Goal: Feedback & Contribution: Contribute content

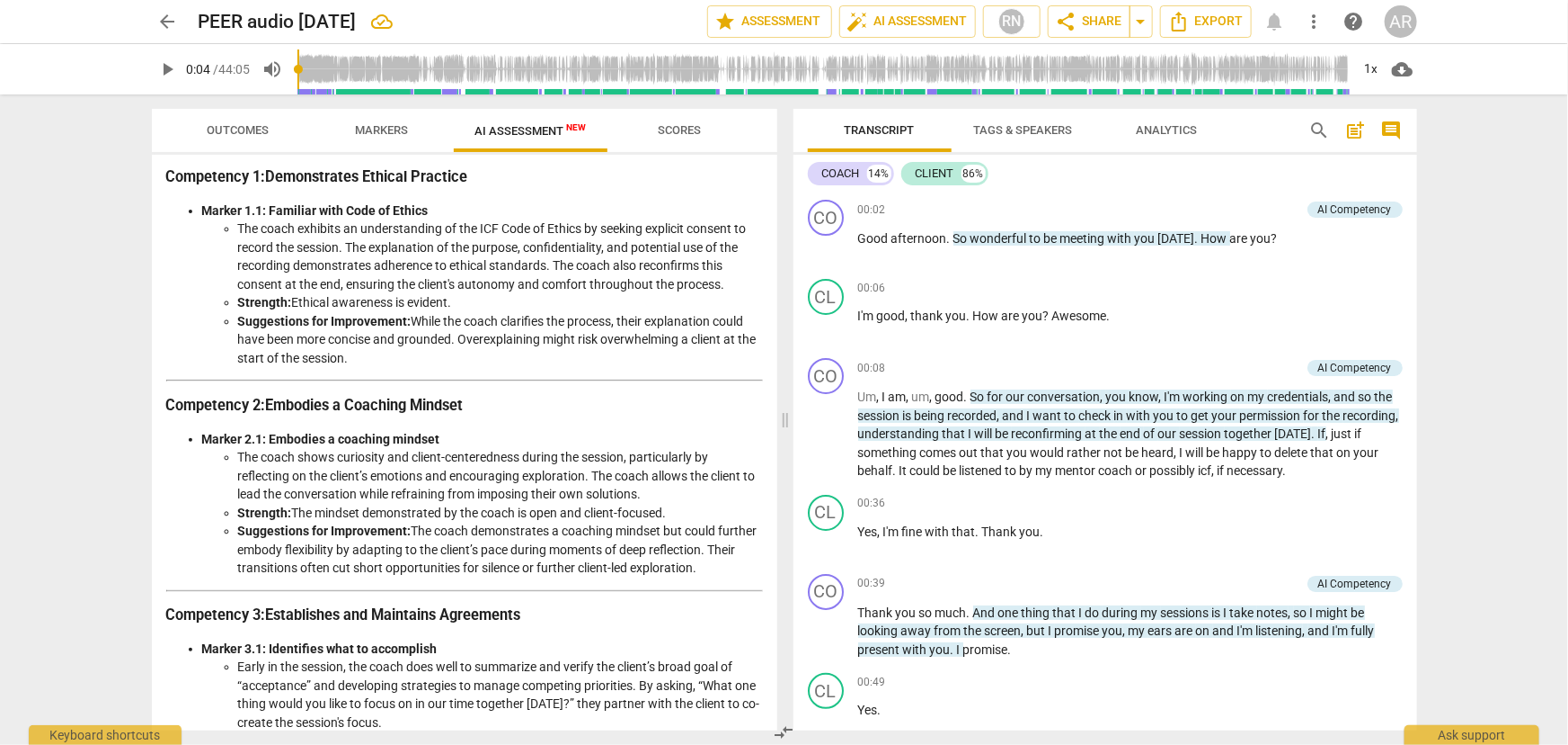
scroll to position [163, 0]
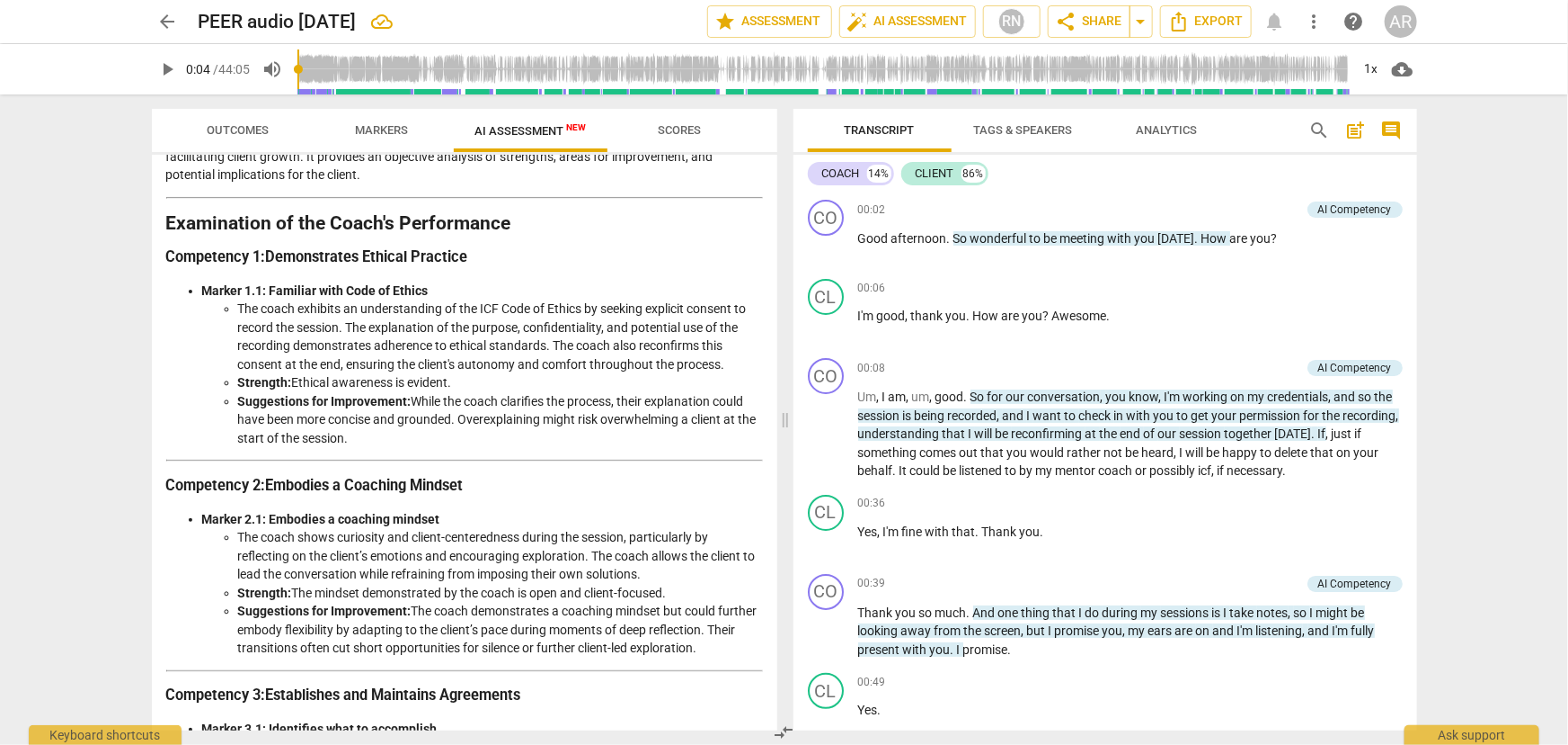
click at [383, 129] on span "Markers" at bounding box center [381, 130] width 53 height 14
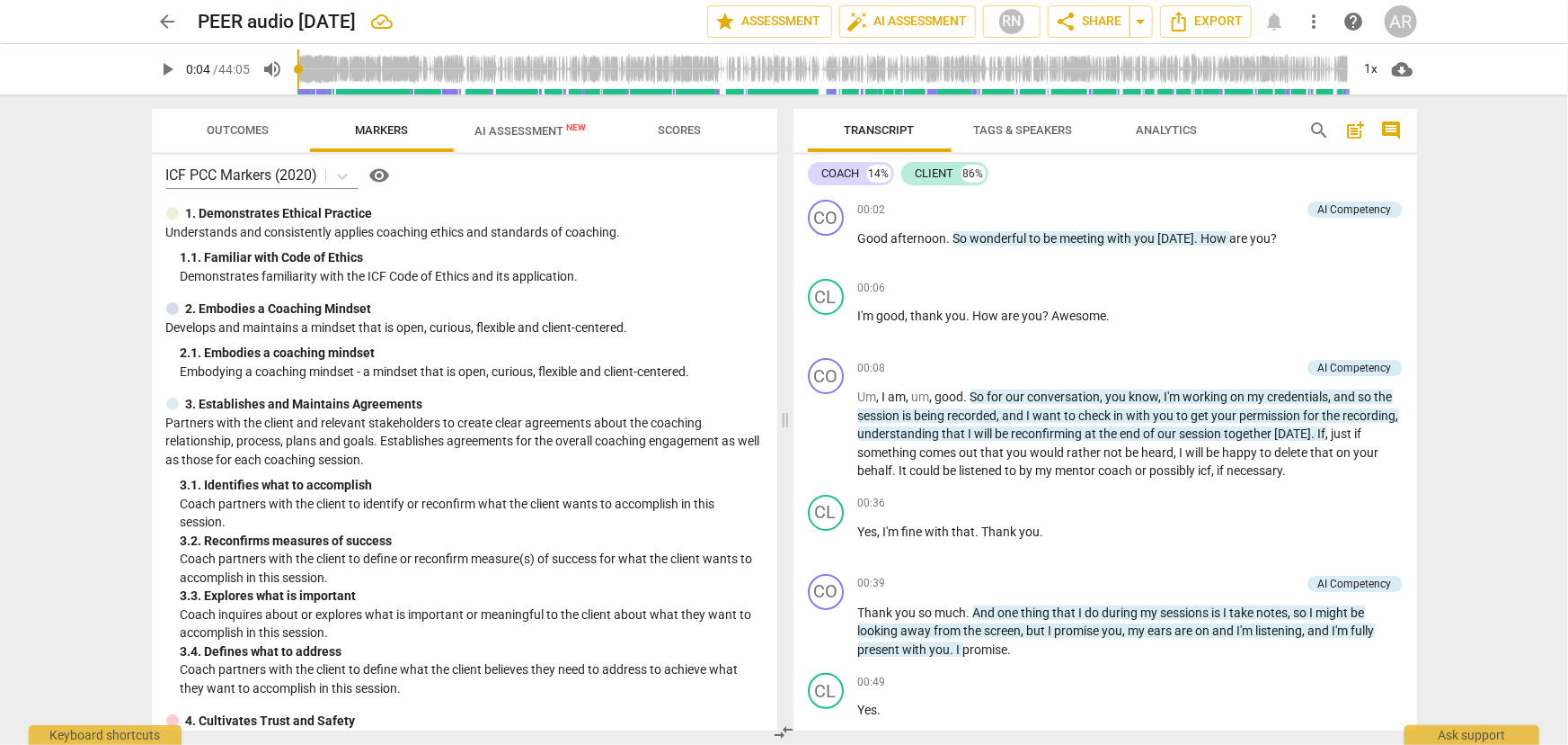
scroll to position [0, 0]
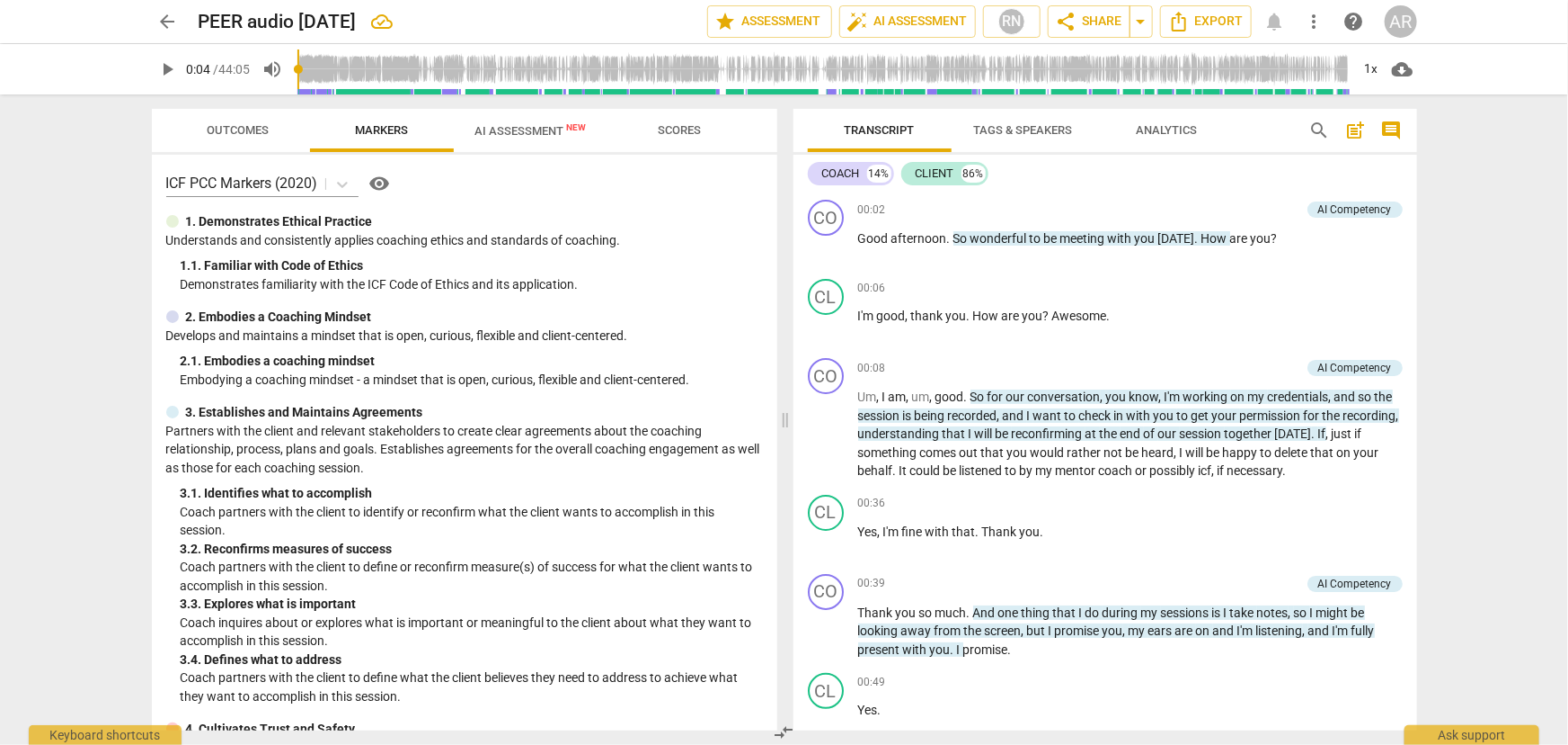
click at [508, 132] on span "AI Assessment New" at bounding box center [531, 131] width 111 height 14
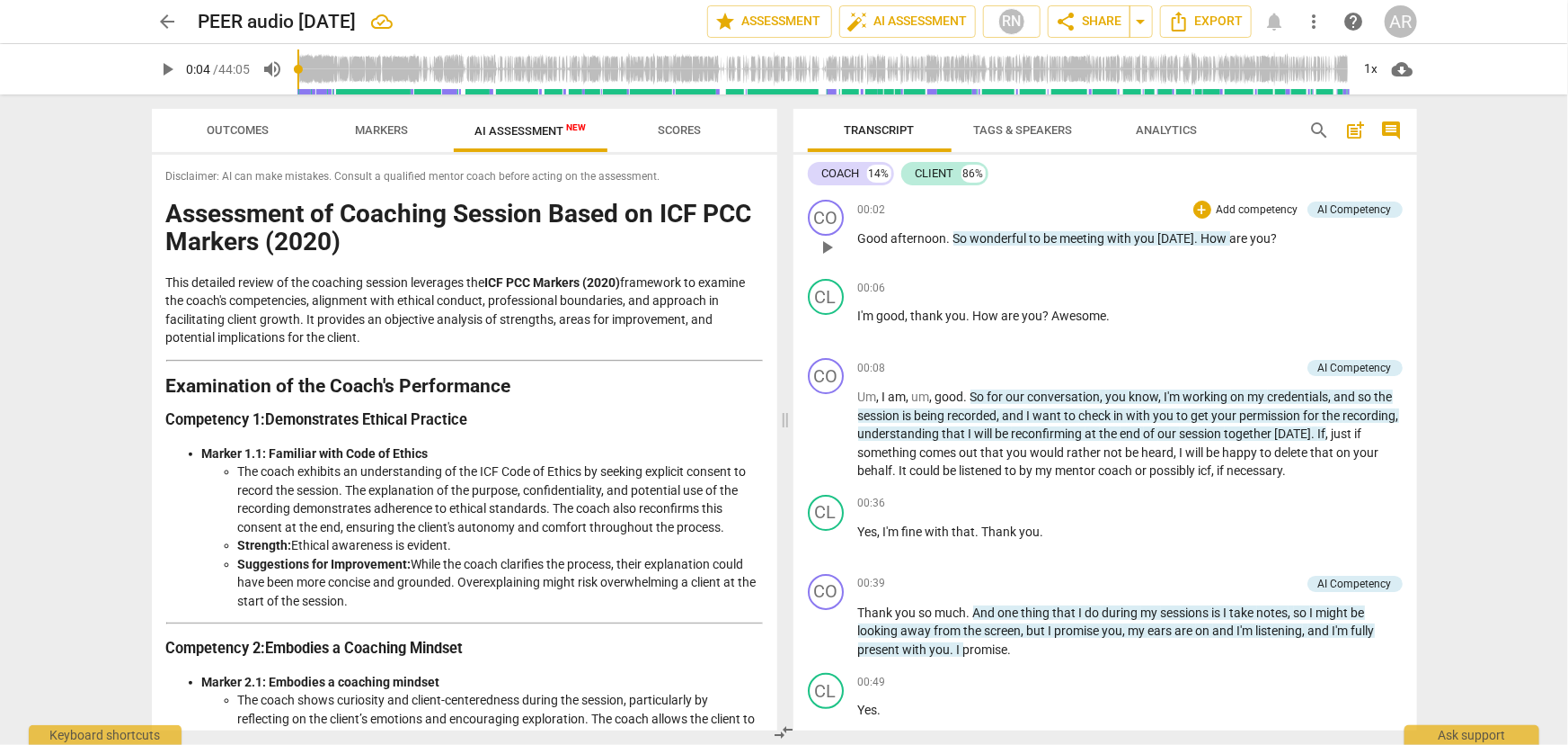
click at [1232, 210] on p "Add competency" at bounding box center [1258, 210] width 86 height 16
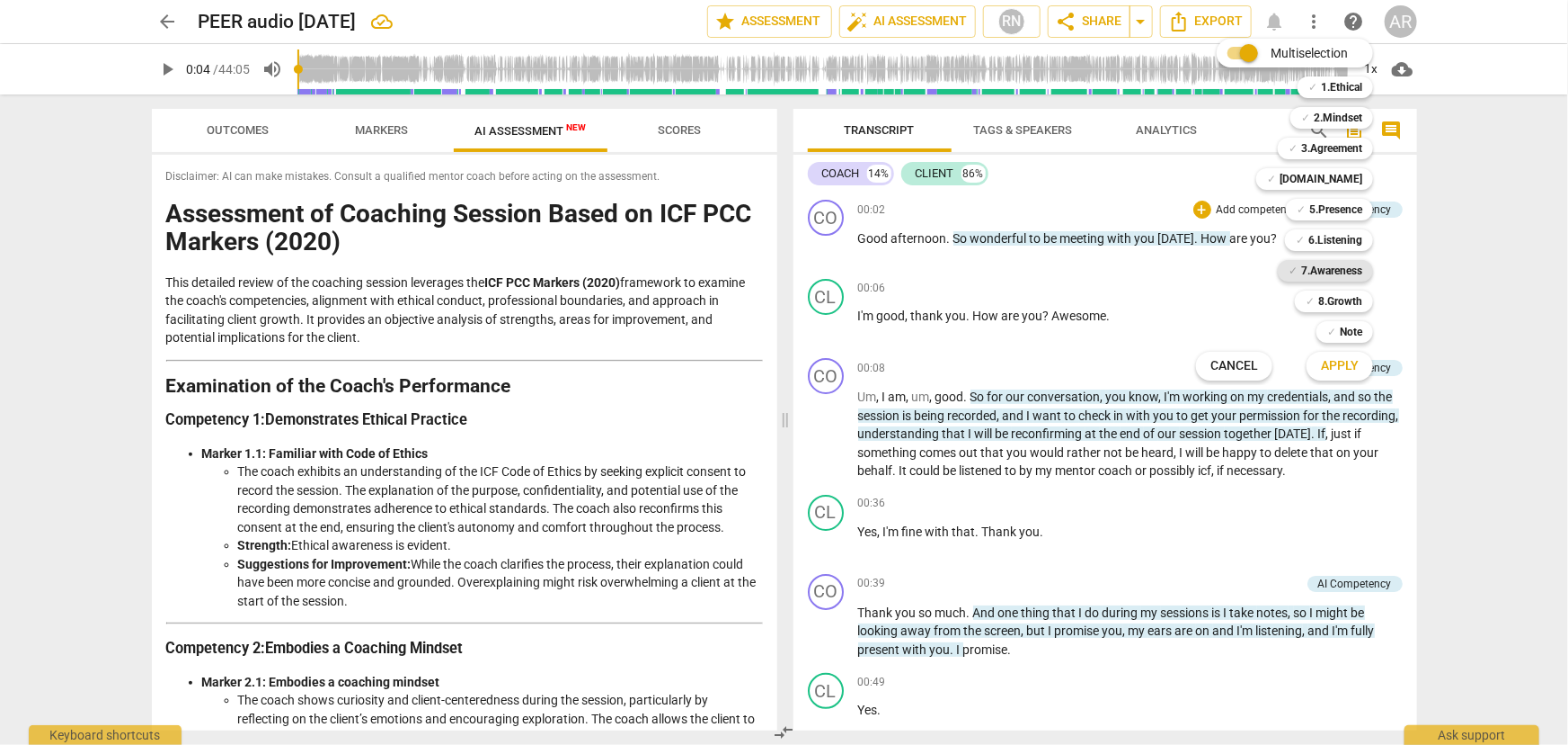
click at [1319, 268] on b "7.Awareness" at bounding box center [1332, 271] width 61 height 22
click at [1331, 361] on span "Apply" at bounding box center [1339, 366] width 37 height 18
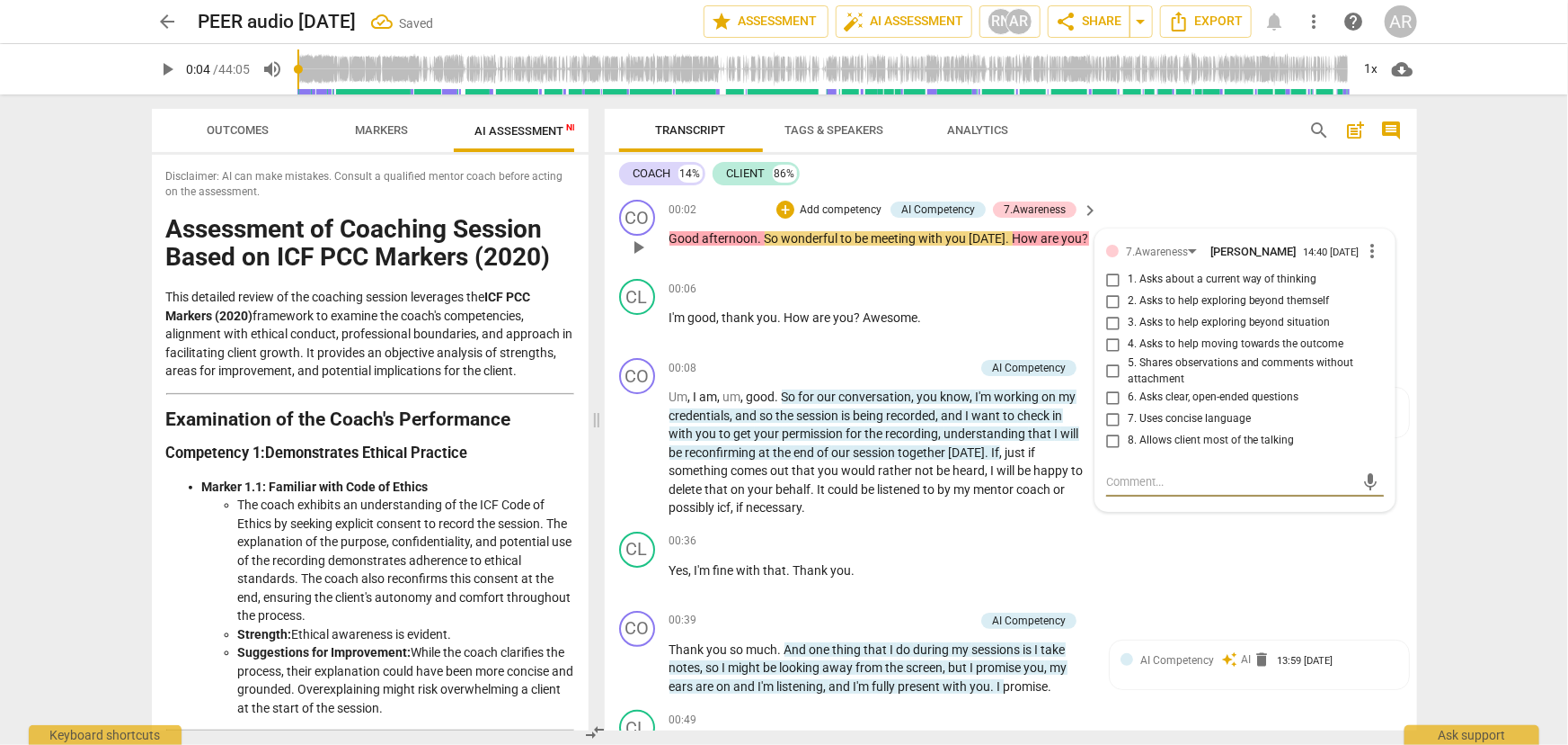
click at [1114, 446] on input "8. Allows client most of the talking" at bounding box center [1113, 440] width 29 height 22
checkbox input "true"
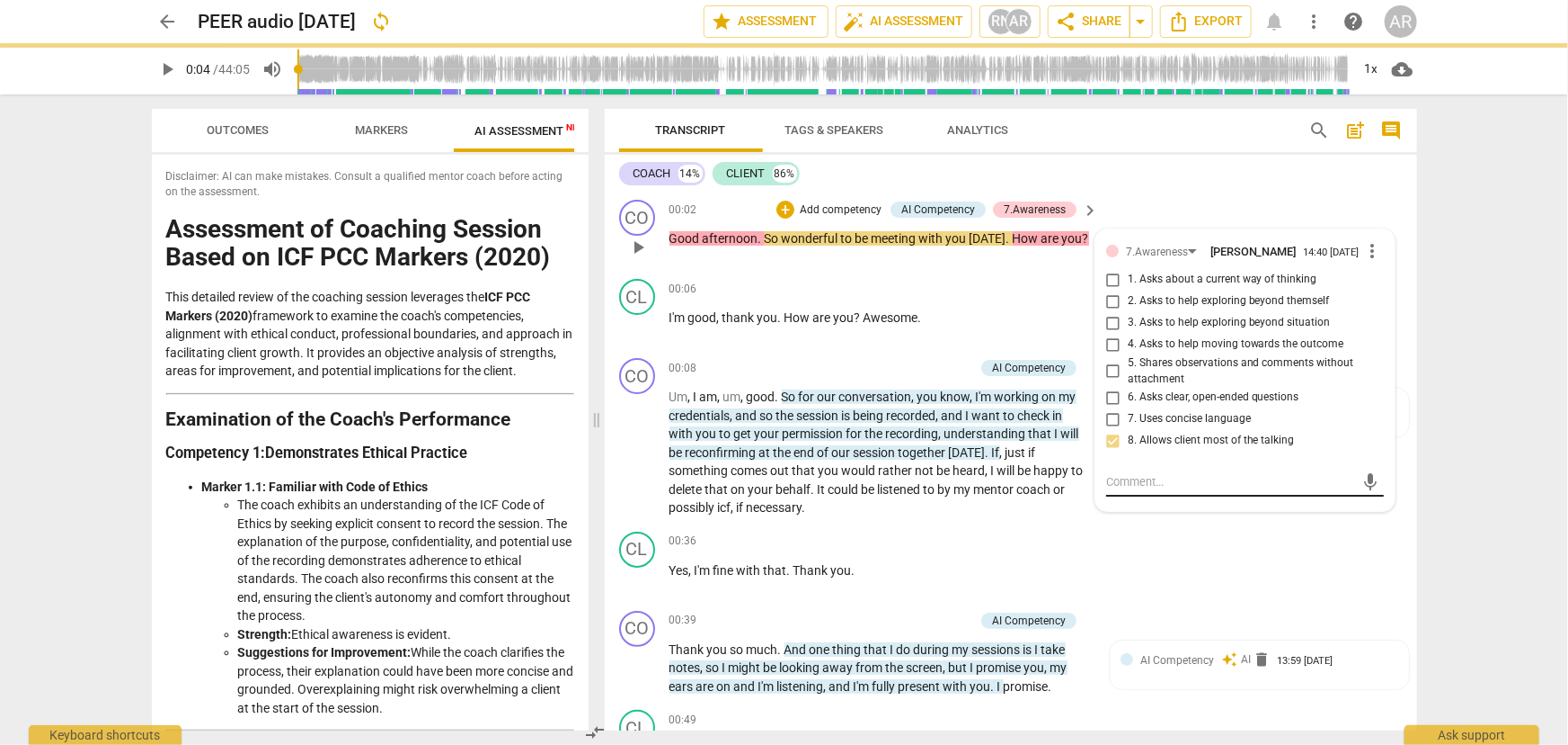
click at [1127, 488] on textarea at bounding box center [1230, 481] width 249 height 17
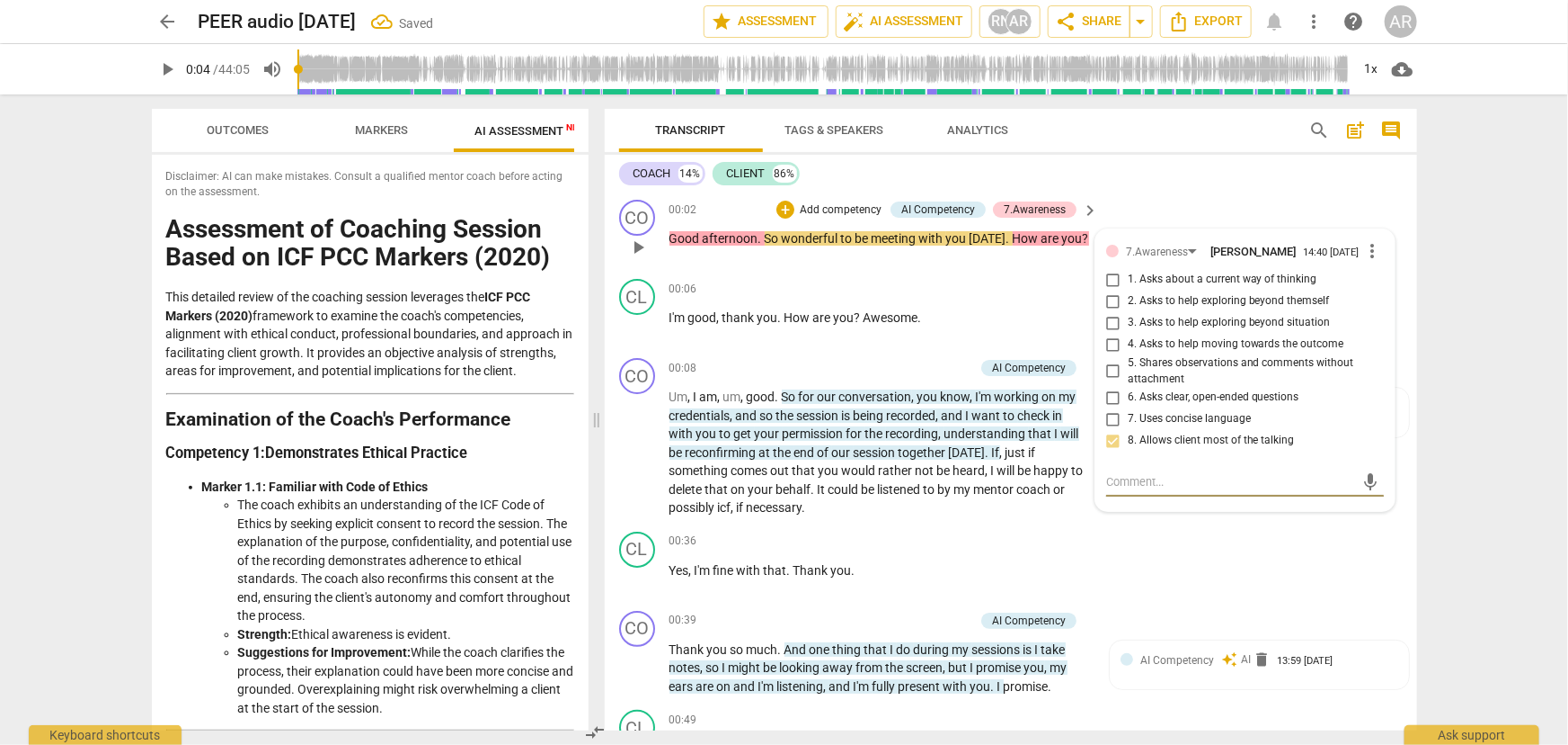
type textarea "C"
type textarea "CP"
type textarea "CPA"
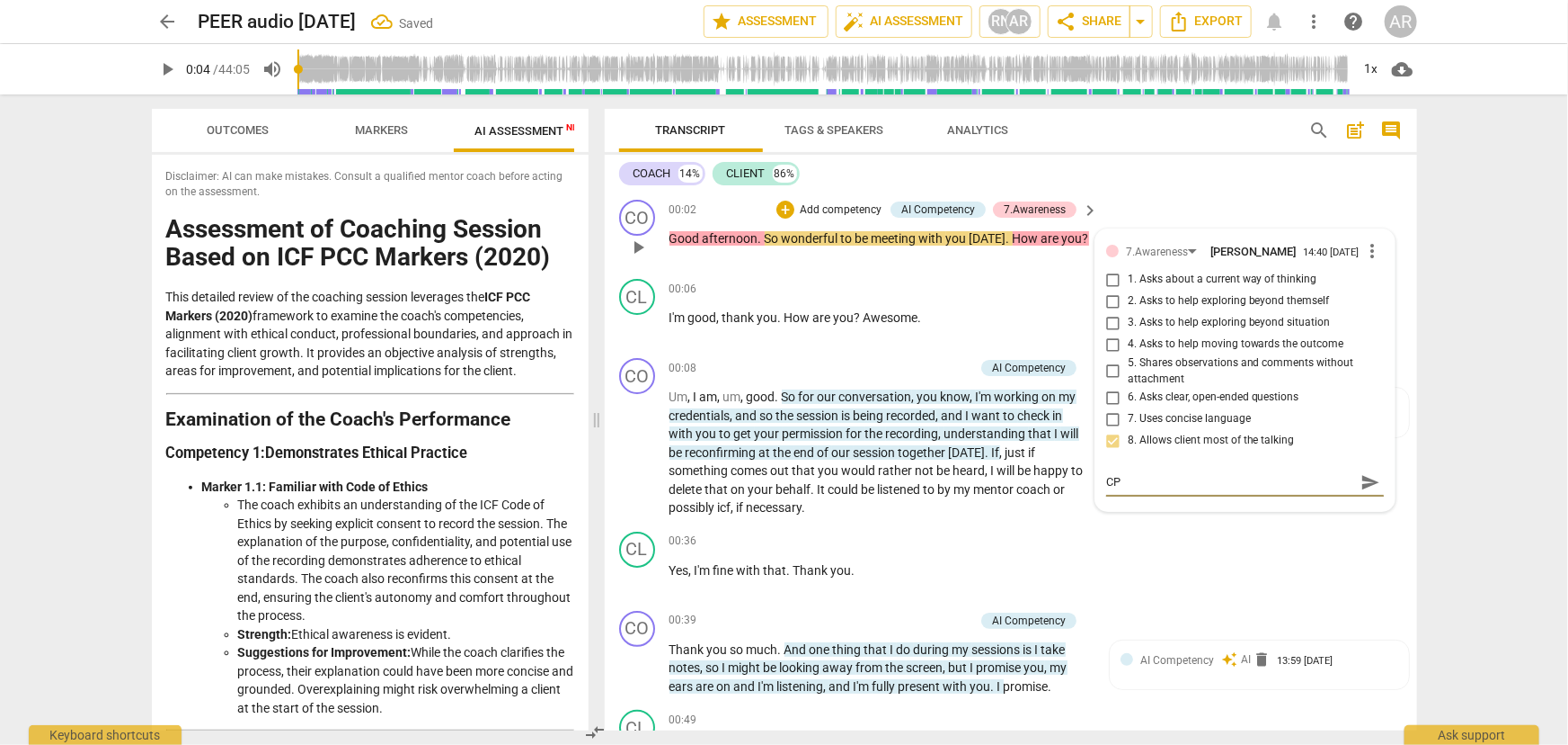
type textarea "CPA"
type textarea "[PERSON_NAME]"
type textarea "CPACJ"
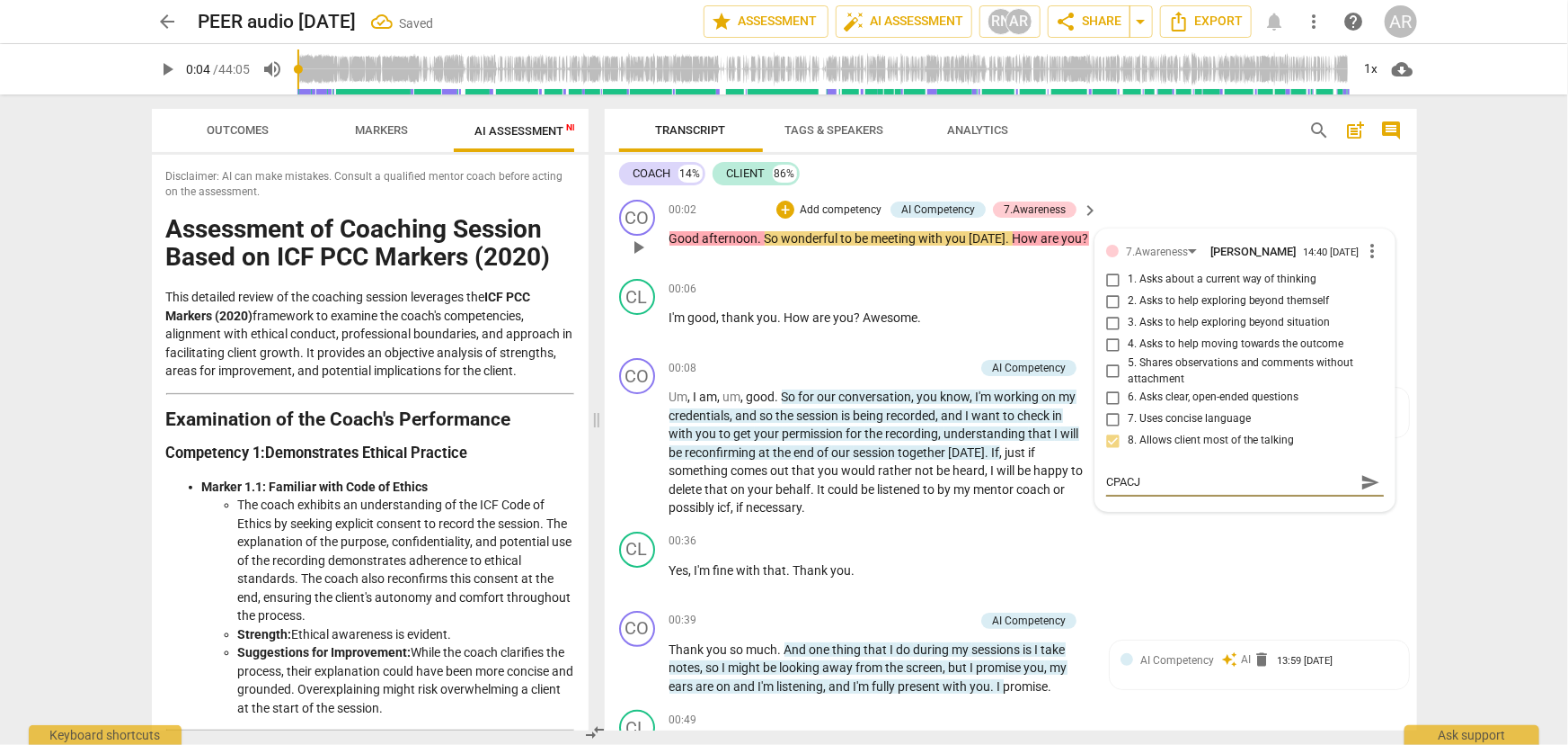
type textarea "[PERSON_NAME]"
type textarea "CPA"
type textarea "CP"
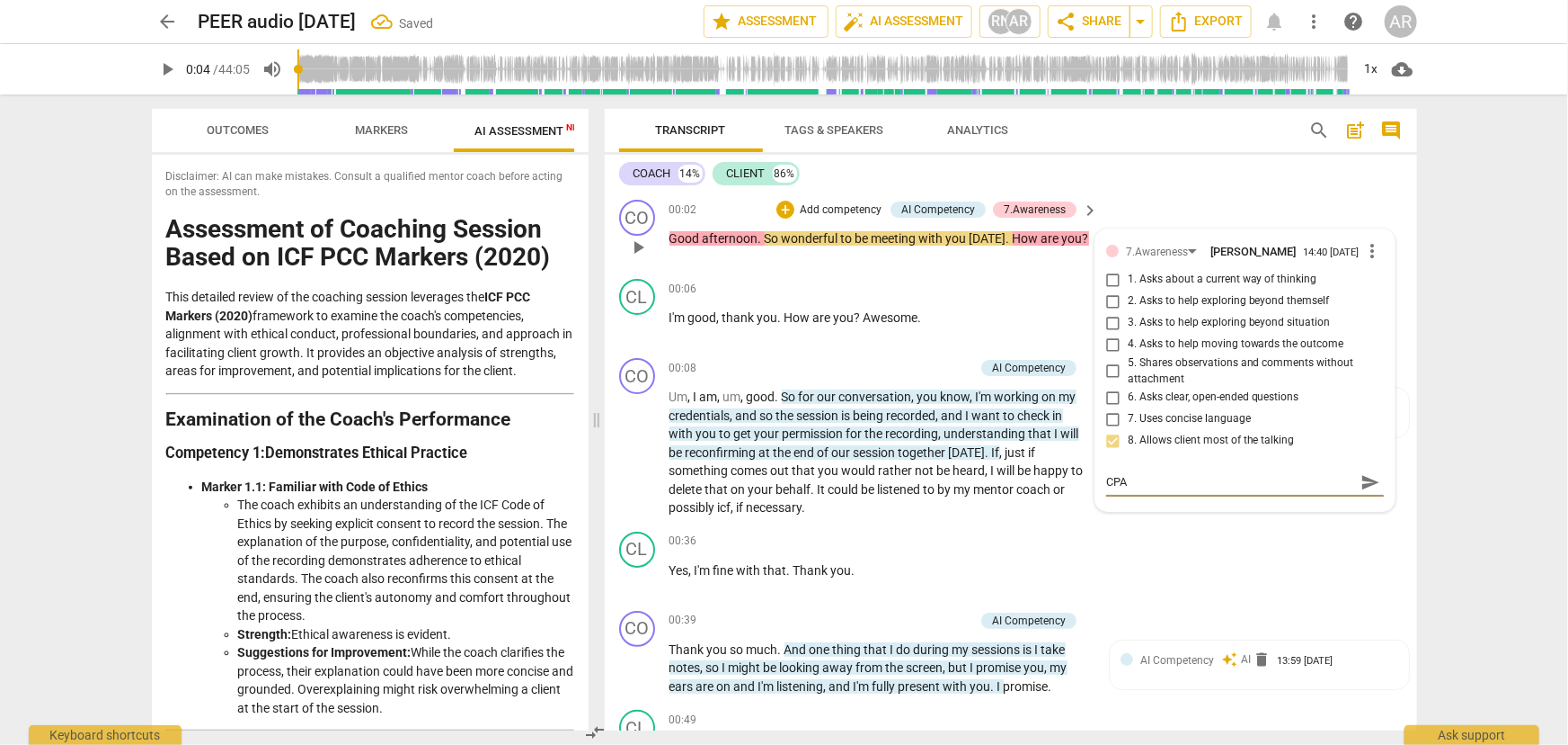
type textarea "CP"
type textarea "C"
type textarea "CO"
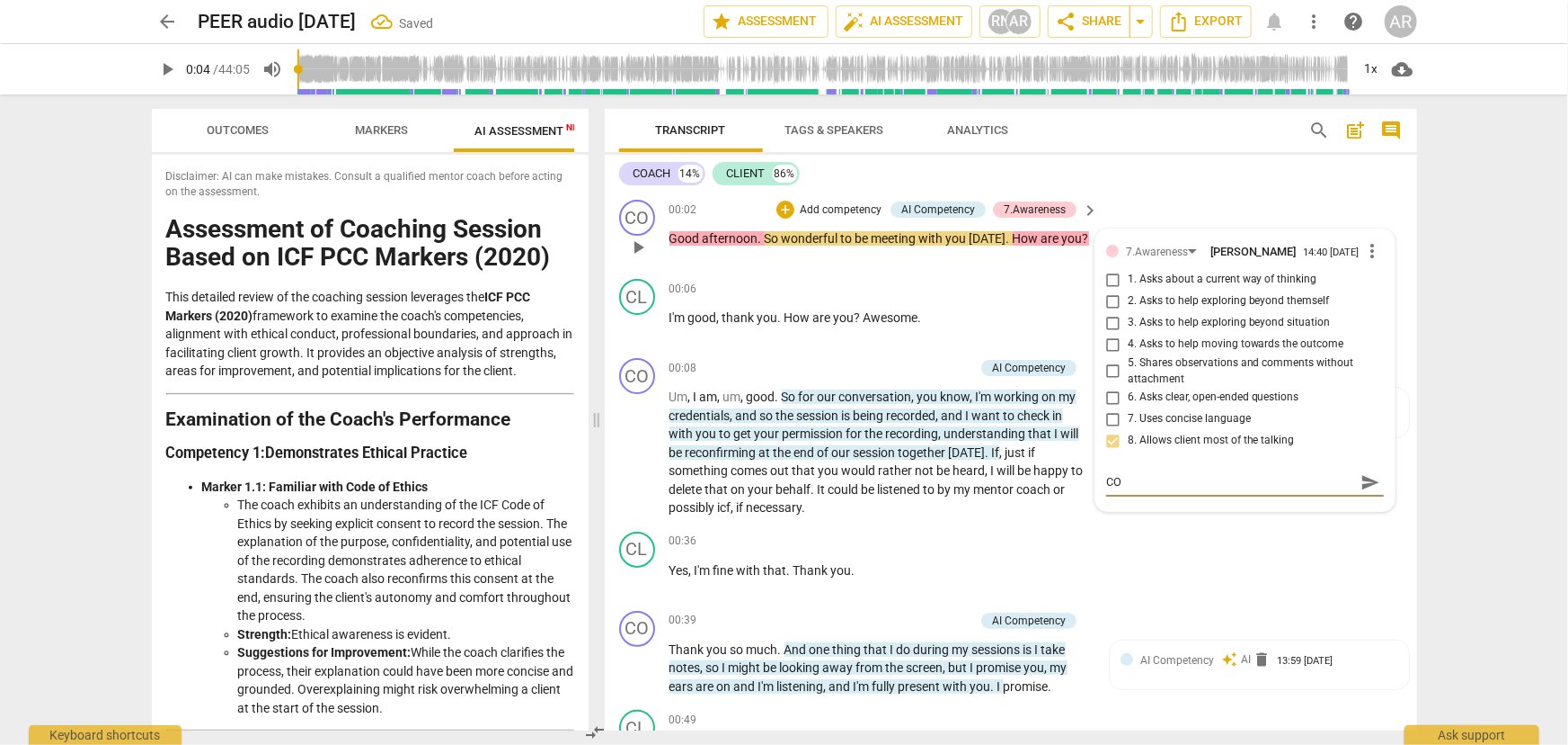
type textarea "COC"
type textarea "COCA"
type textarea "COCAH"
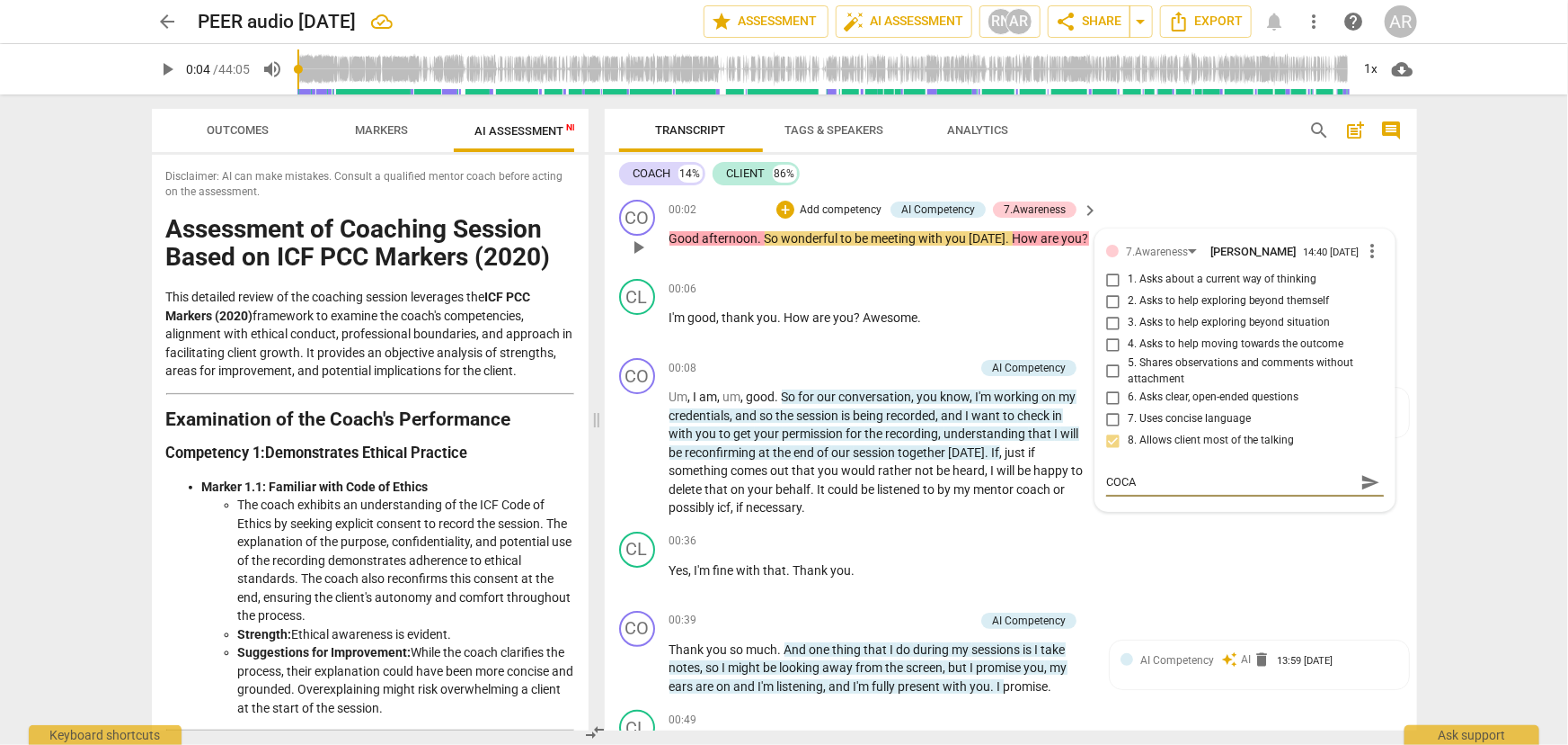
type textarea "COCAH"
type textarea "COCA"
type textarea "COC"
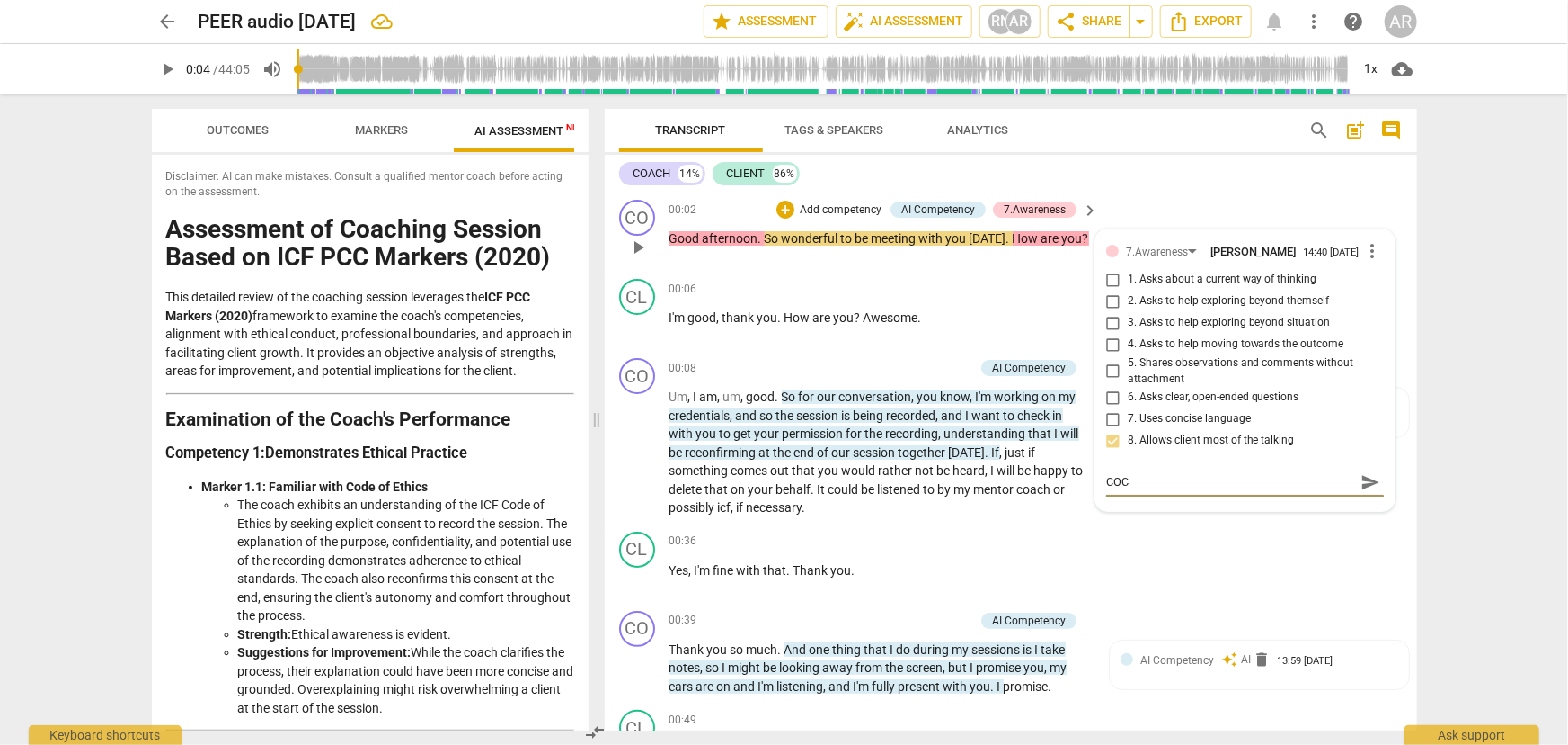
type textarea "CO"
type textarea "COA"
type textarea "COAC"
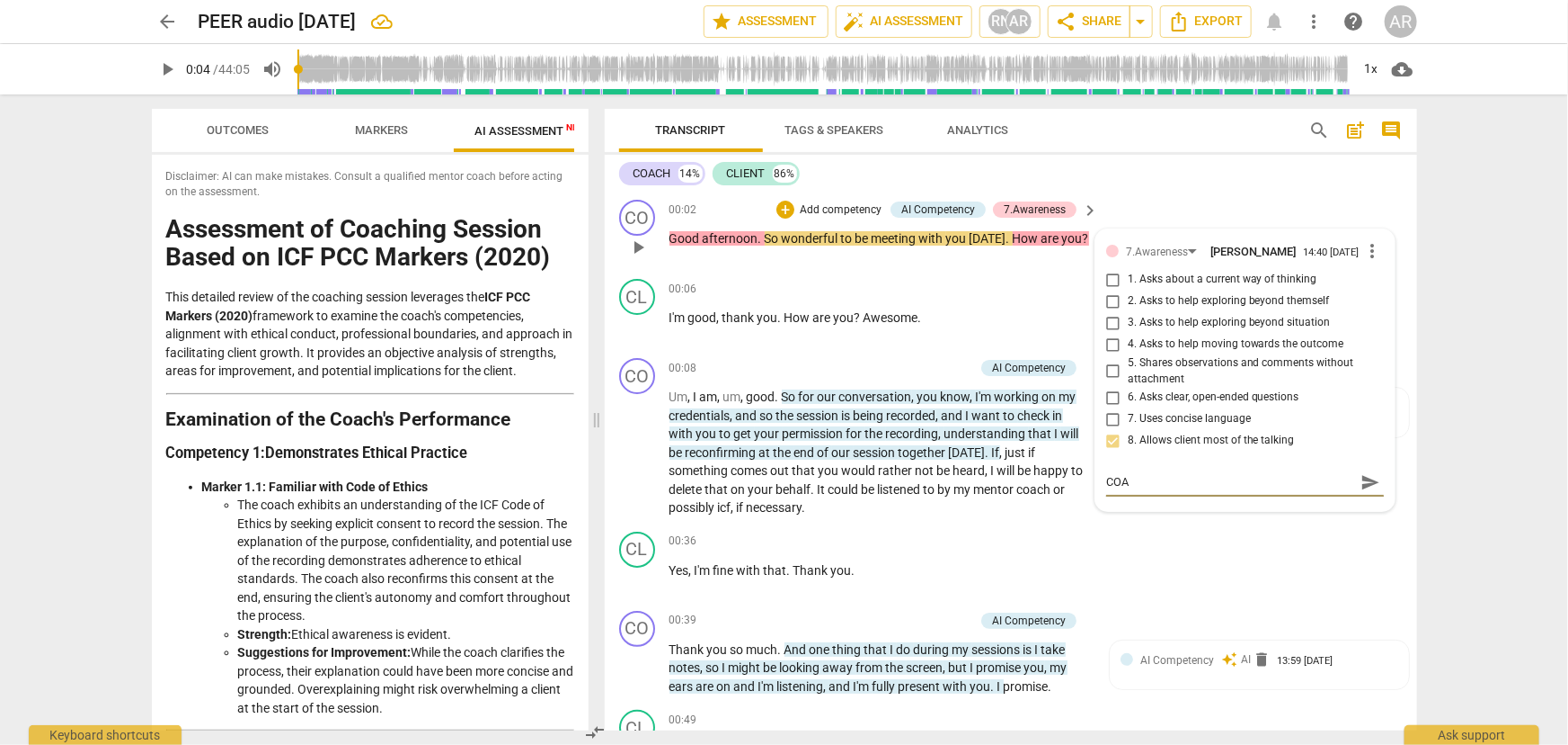
type textarea "COAC"
type textarea "COACH"
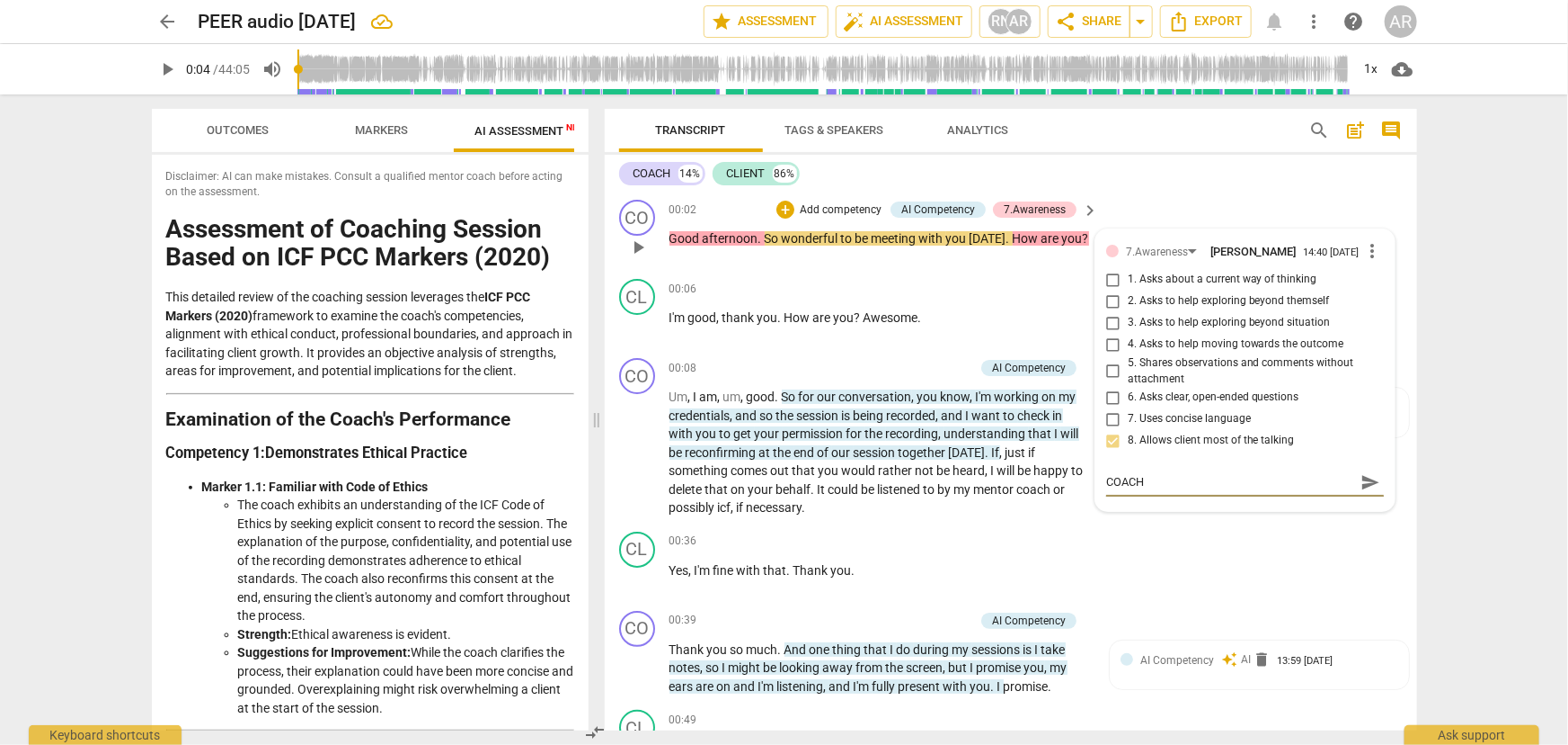
type textarea "COACH s"
type textarea "COACH s["
type textarea "COACH s[e"
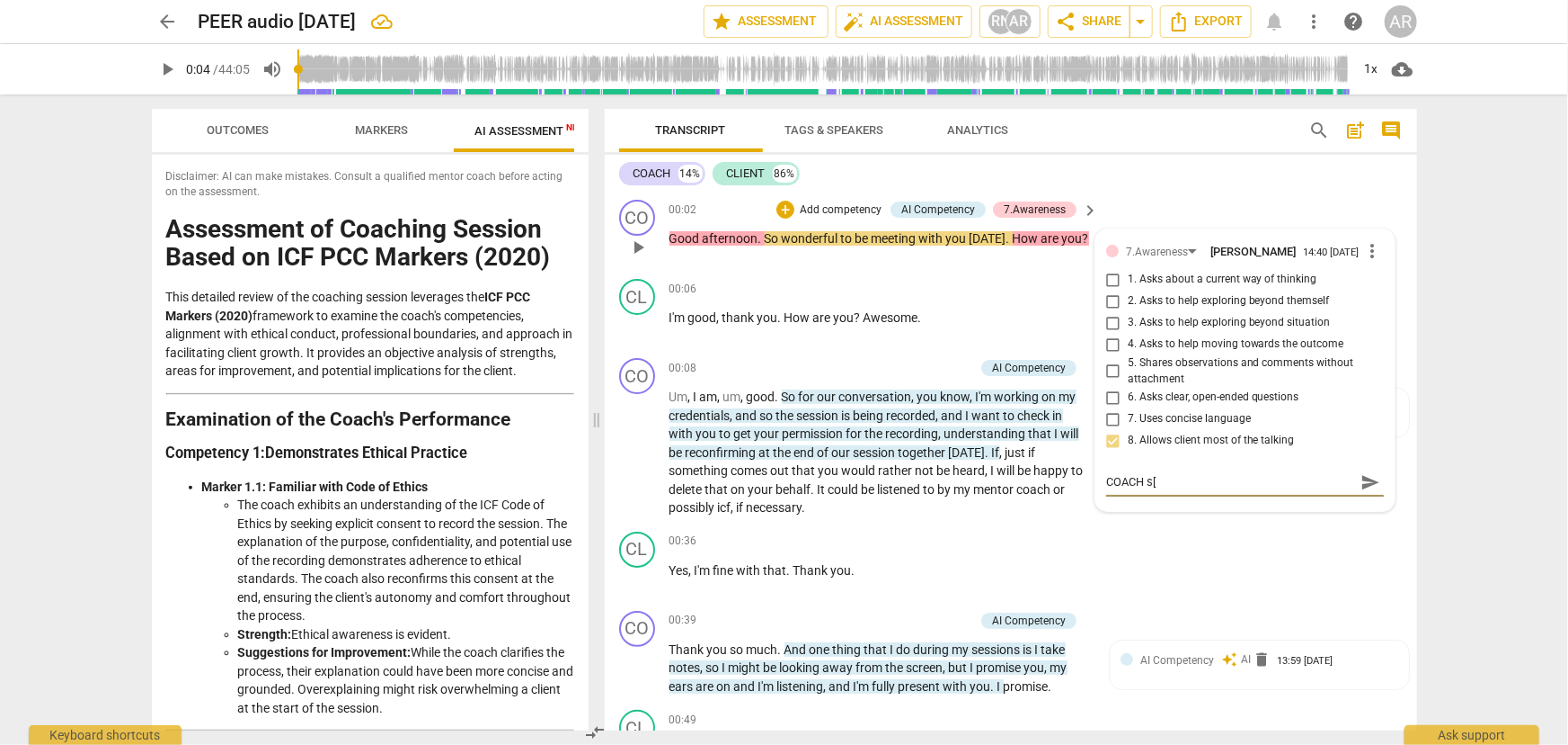
type textarea "COACH s[e"
type textarea "COACH s[ea"
type textarea "COACH s[e"
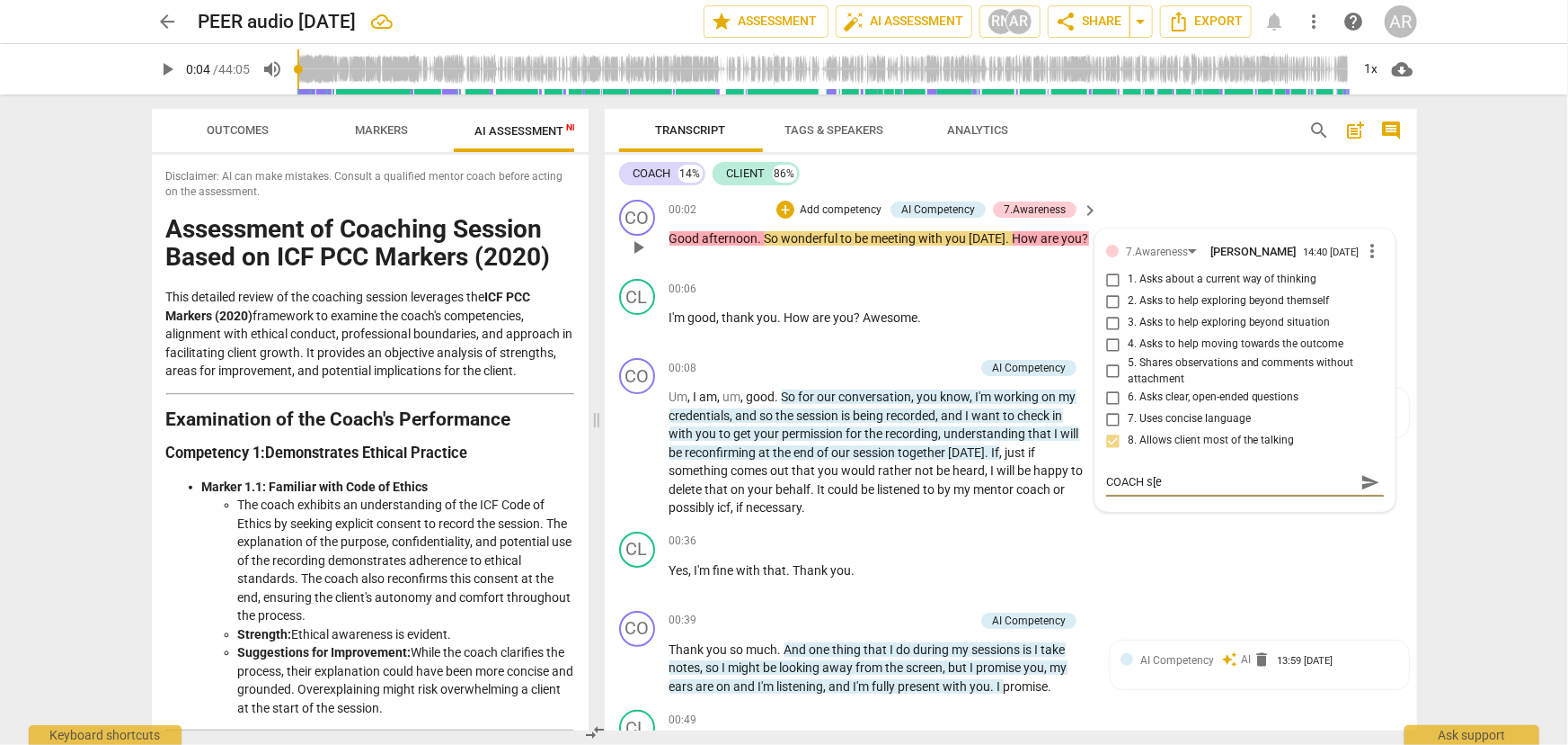
type textarea "COACH s["
type textarea "COACH s"
type textarea "COACH sp"
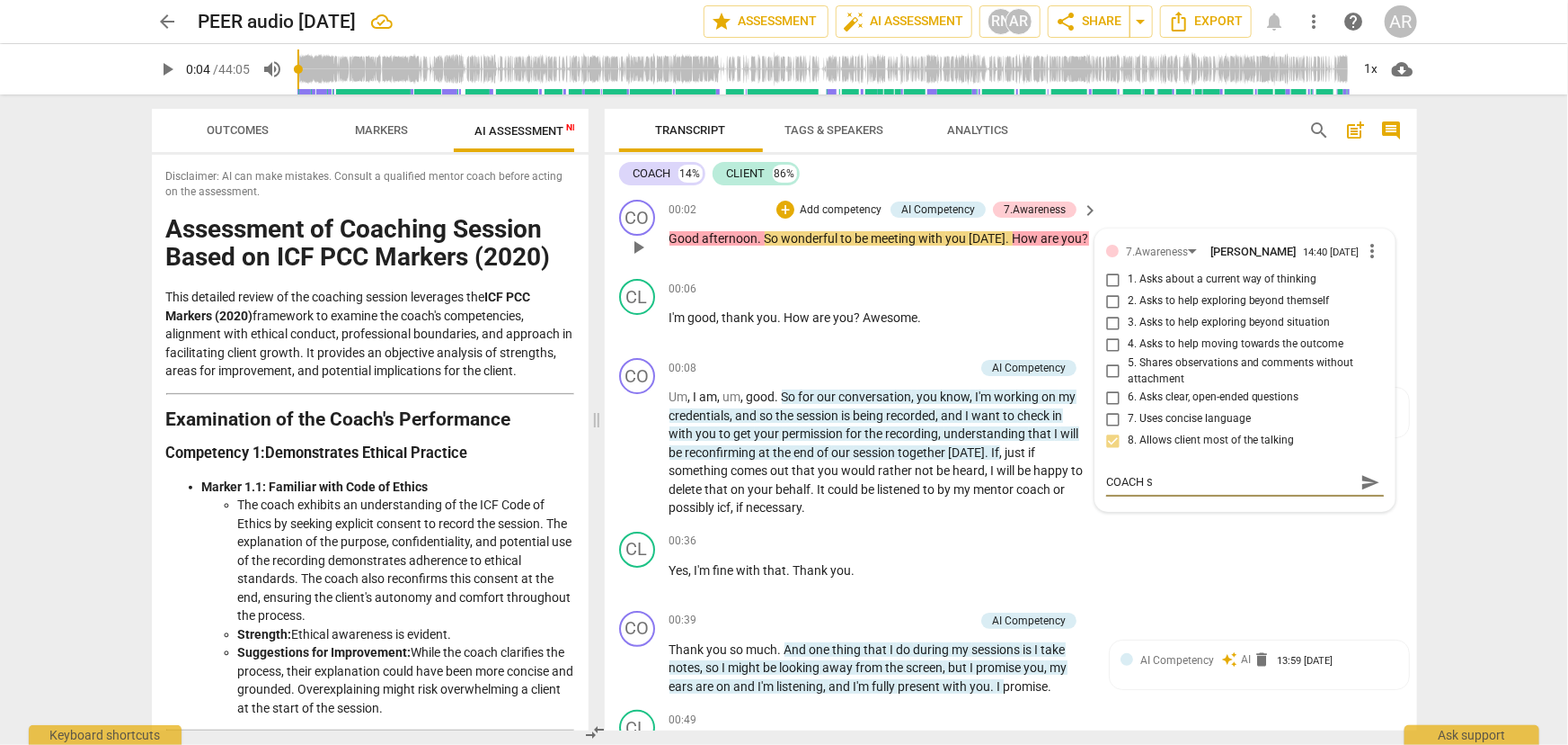
type textarea "COACH sp"
type textarea "COACH spe"
type textarea "COACH spea"
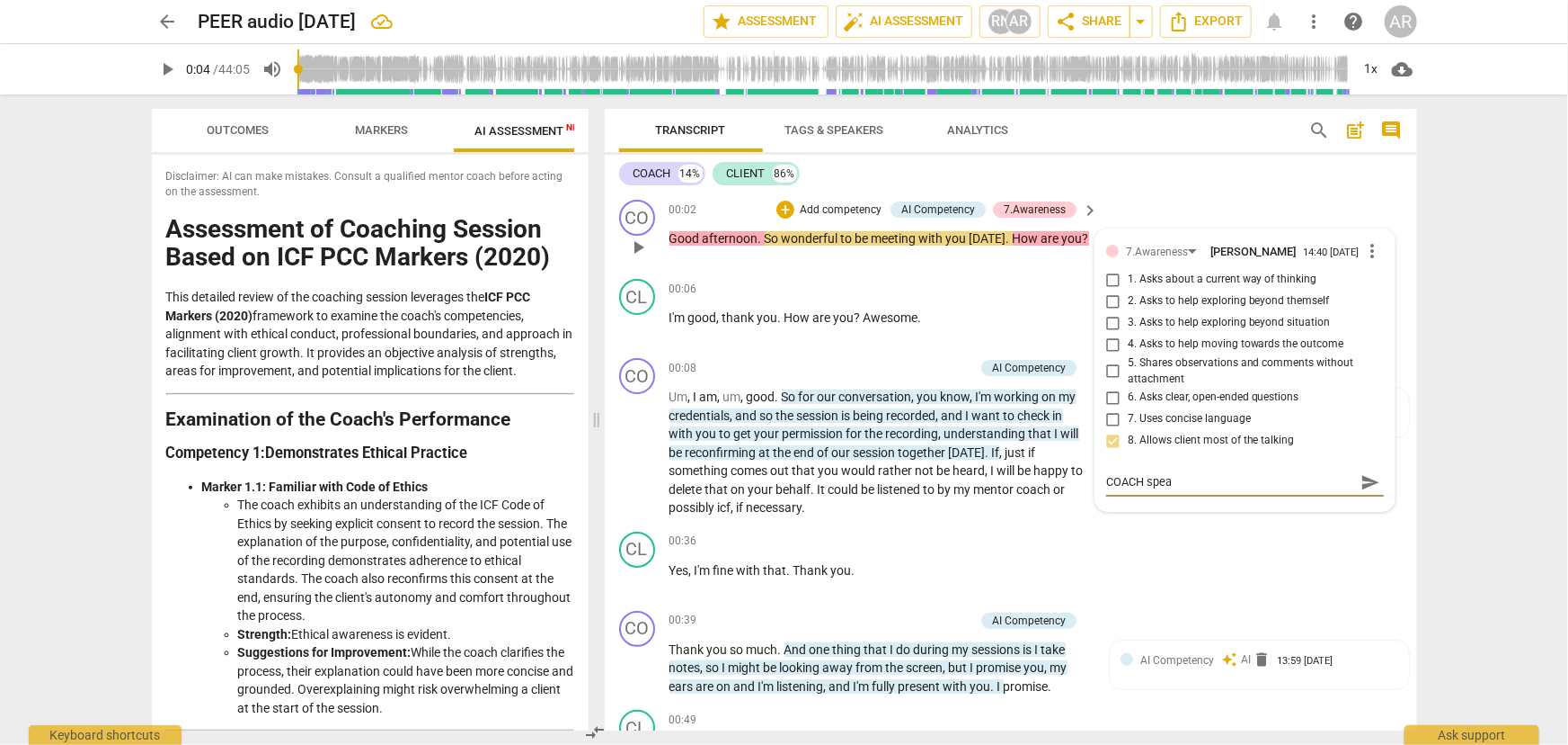
type textarea "COACH speal"
type textarea "COACH spea"
type textarea "COACH speak"
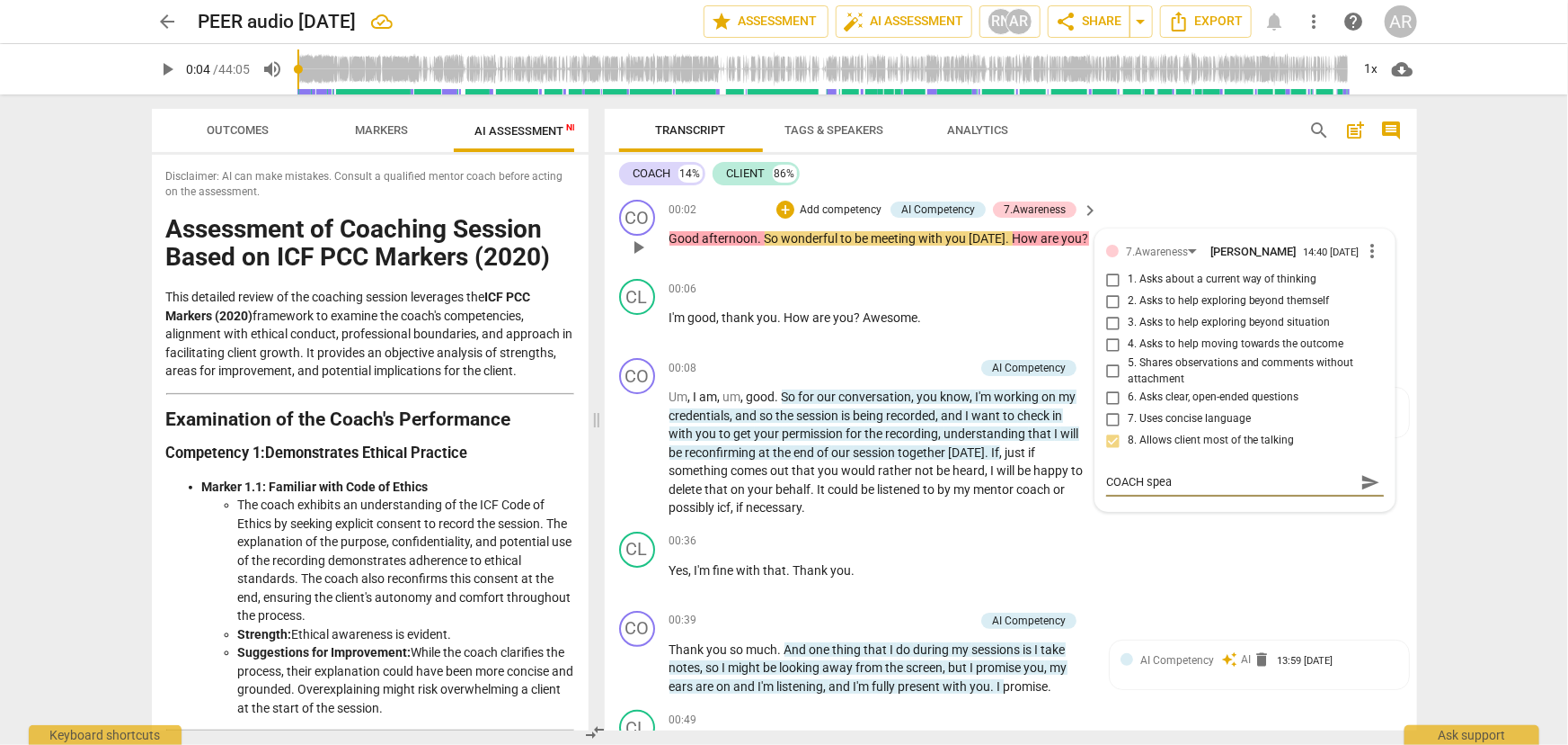
type textarea "COACH speak"
type textarea "COACH speaks"
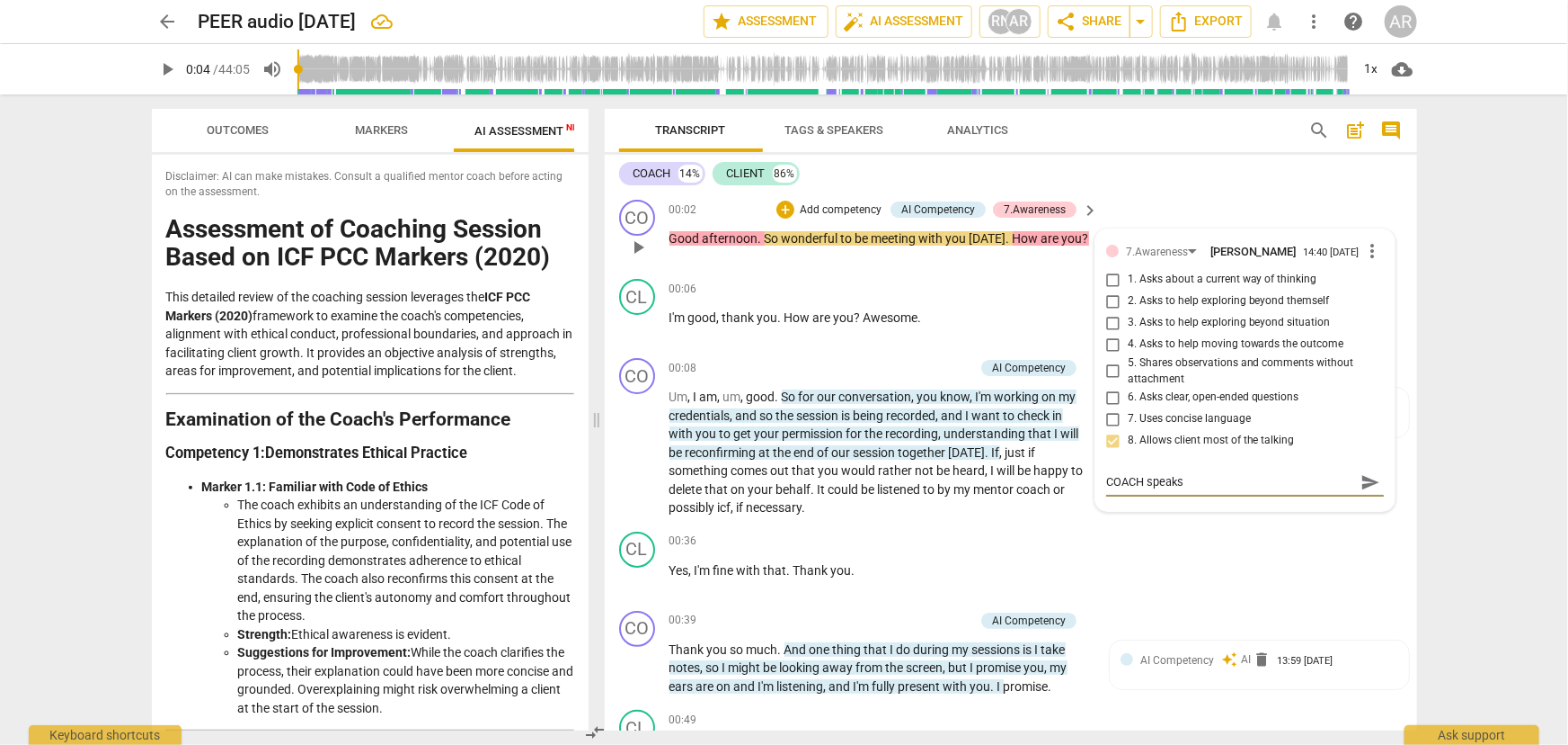
type textarea "COACH speaks 1"
type textarea "COACH speaks 14"
type textarea "COACH speaks 14%"
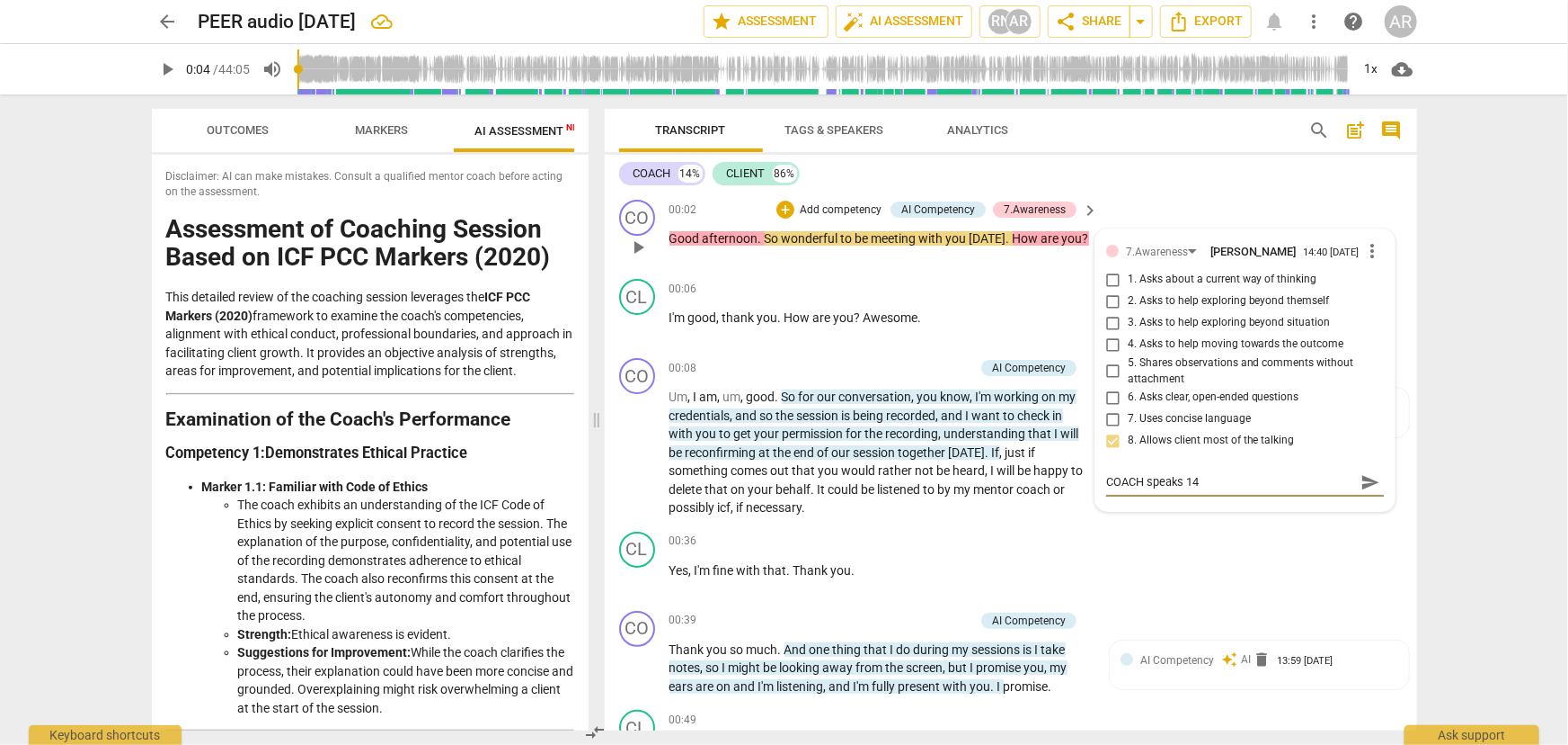
type textarea "COACH speaks 14%"
type textarea "COACH speaks 14% -"
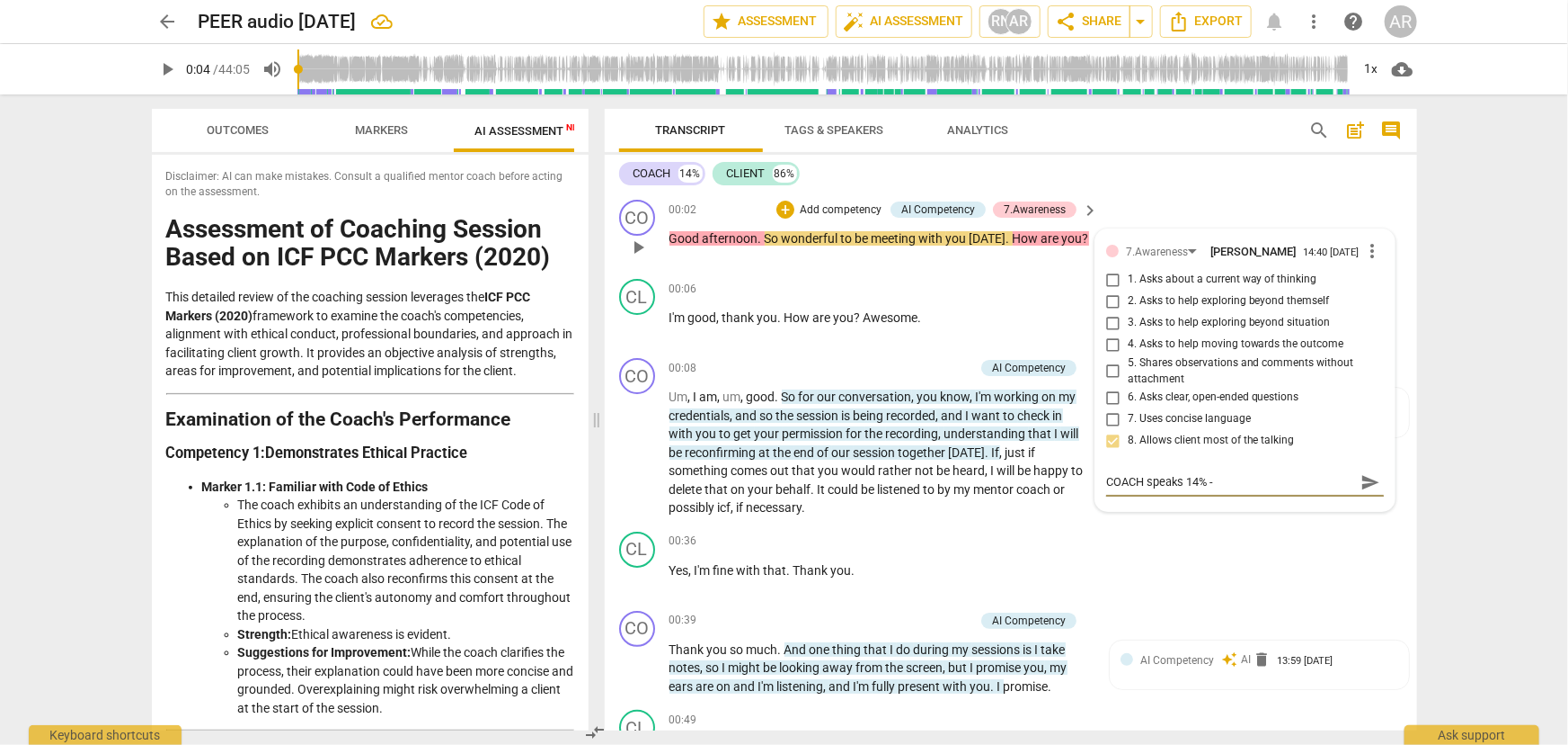
type textarea "COACH speaks 14% -"
type textarea "COACH speaks 14% - C"
type textarea "COACH speaks 14% - CL"
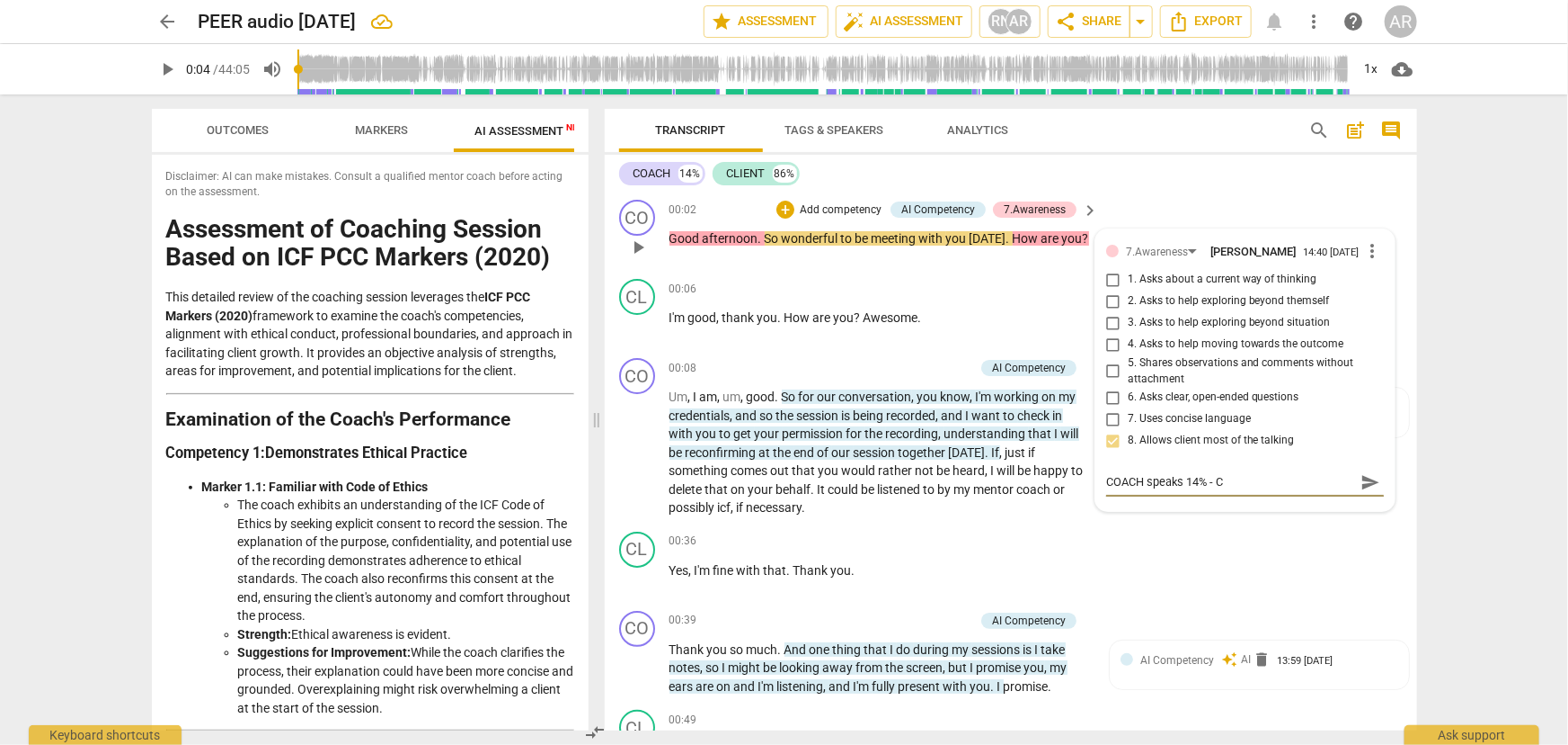
type textarea "COACH speaks 14% - CL"
type textarea "COACH speaks 14% - CLI"
type textarea "COACH speaks 14% - CLIE"
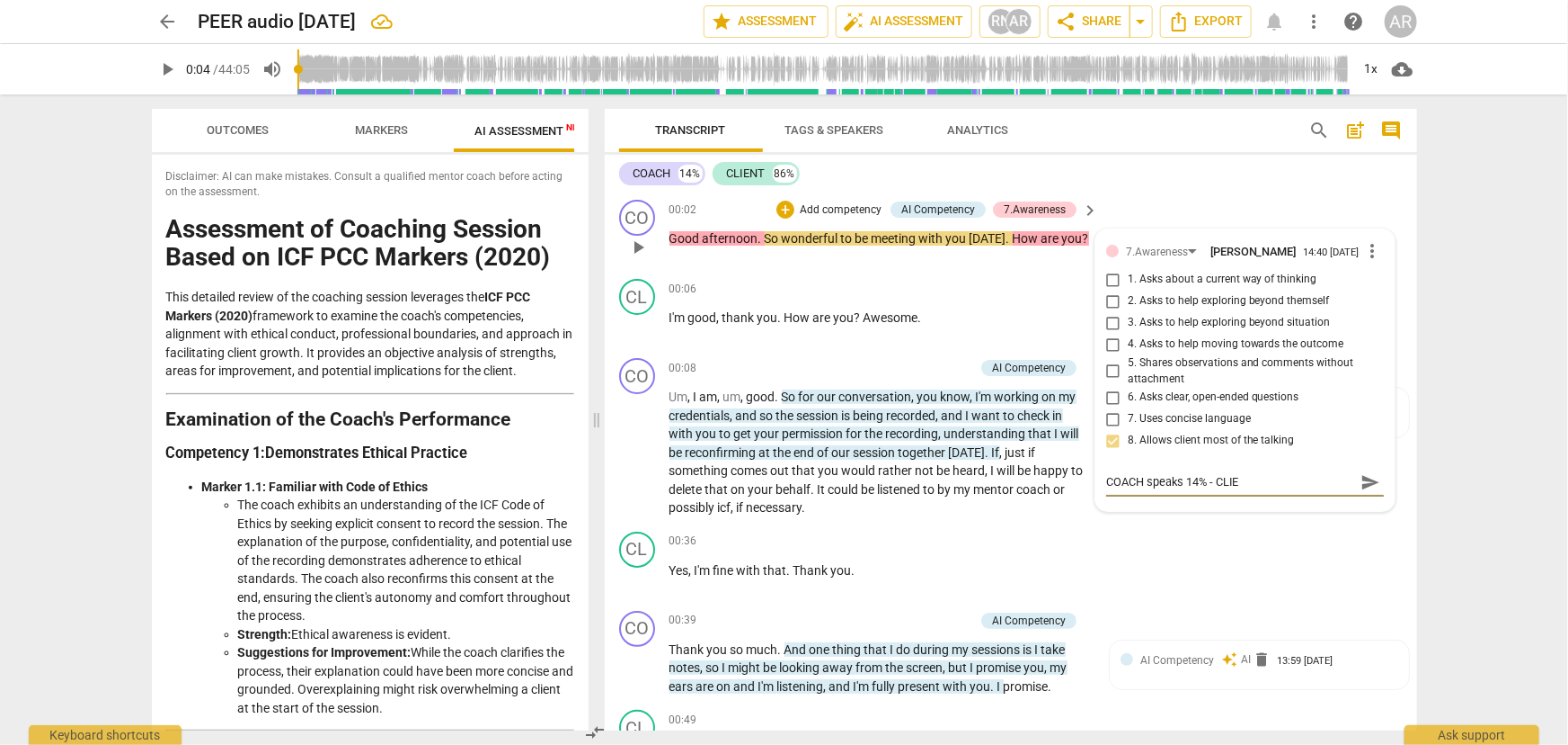
type textarea "COACH speaks 14% - CLIEN"
type textarea "COACH speaks 14% - CLIENT"
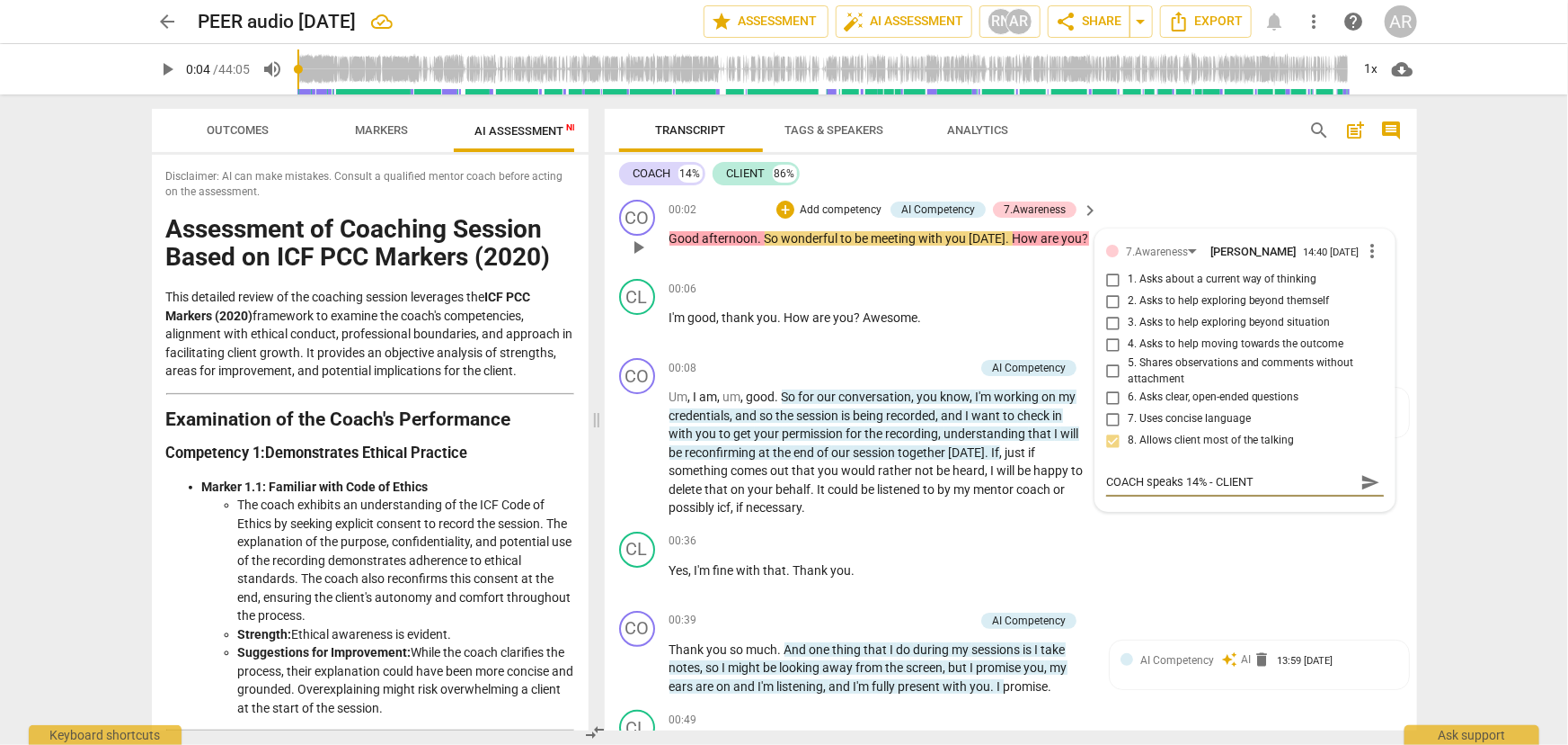
type textarea "COACH speaks 14% - CLIENT"
type textarea "COACH speaks 14% - CLIENT s"
type textarea "COACH speaks 14% - CLIENT sp"
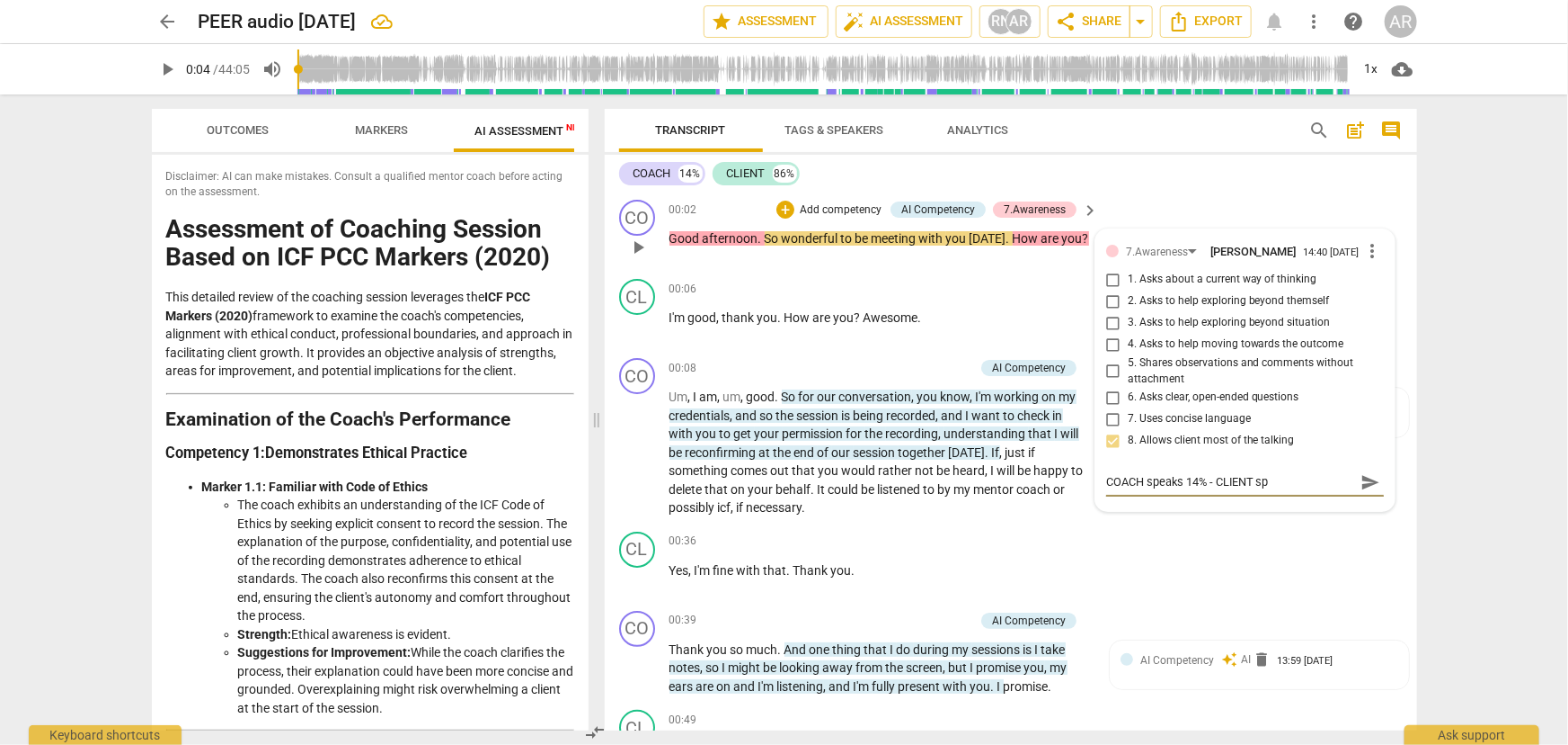
type textarea "COACH speaks 14% - CLIENT spe"
type textarea "COACH speaks 14% - CLIENT spea"
type textarea "COACH speaks 14% - CLIENT speac"
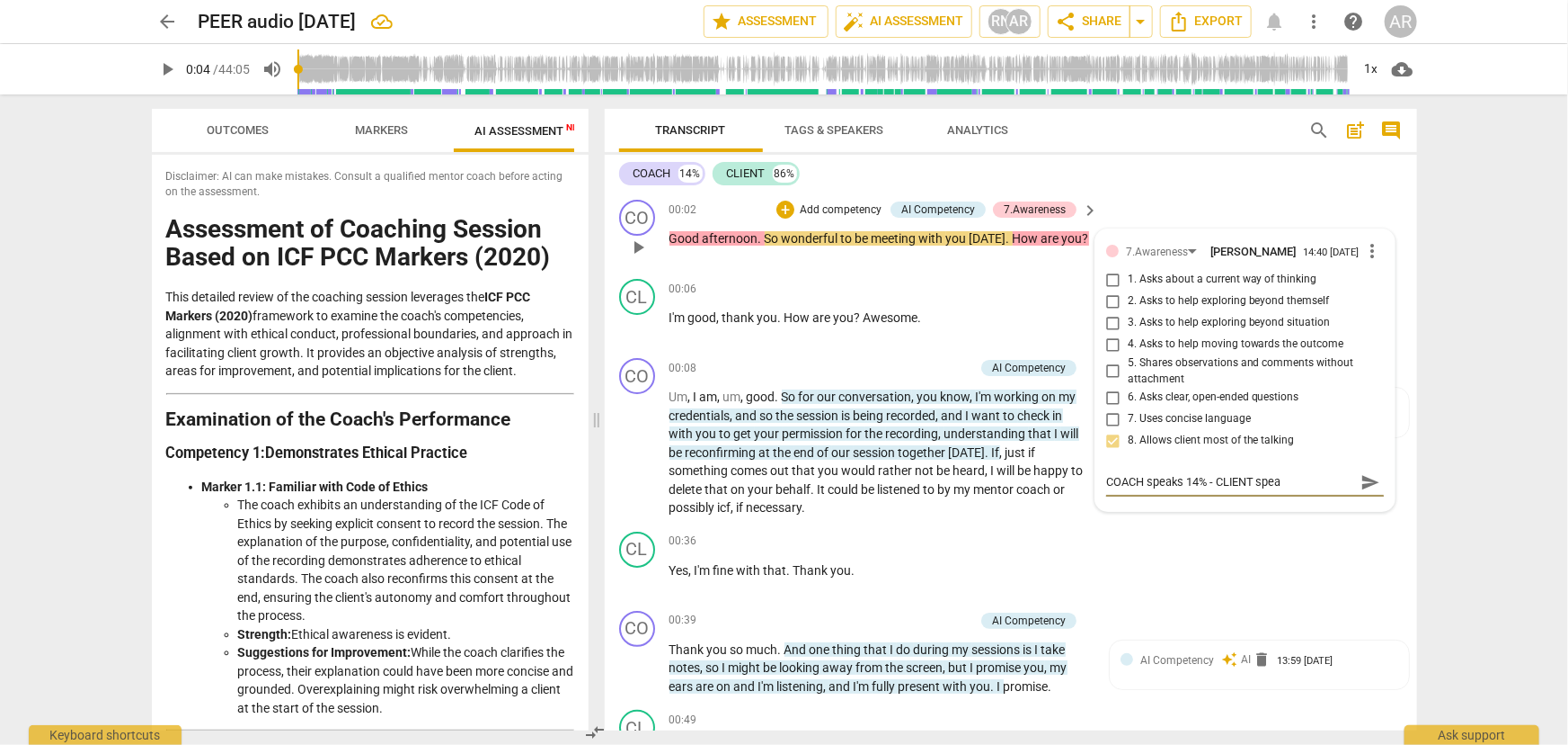
type textarea "COACH speaks 14% - CLIENT speac"
type textarea "COACH speaks 14% - CLIENT speack"
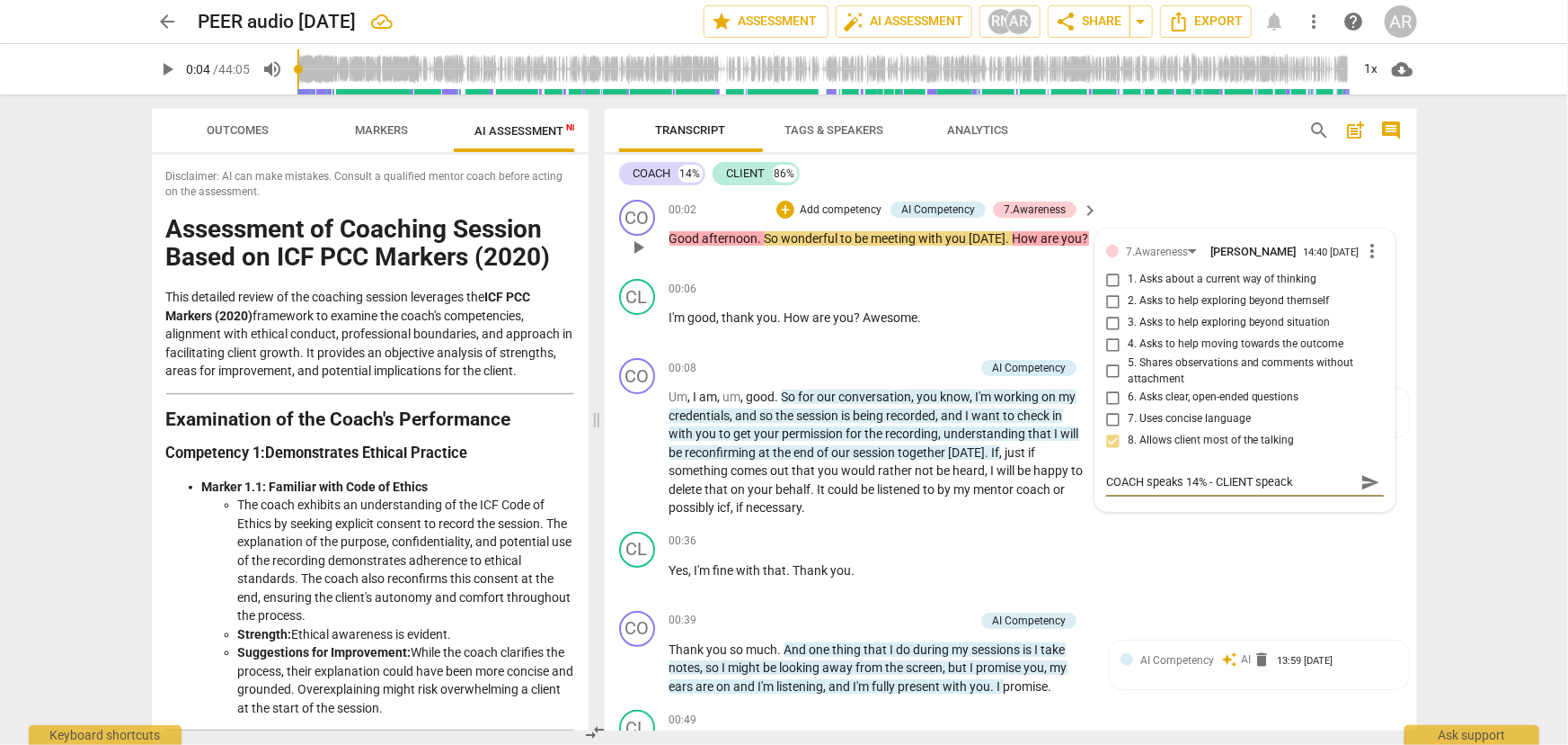
type textarea "COACH speaks 14% - CLIENT speack"
type textarea "COACH speaks 14% - CLIENT speac"
type textarea "COACH speaks 14% - CLIENT spea"
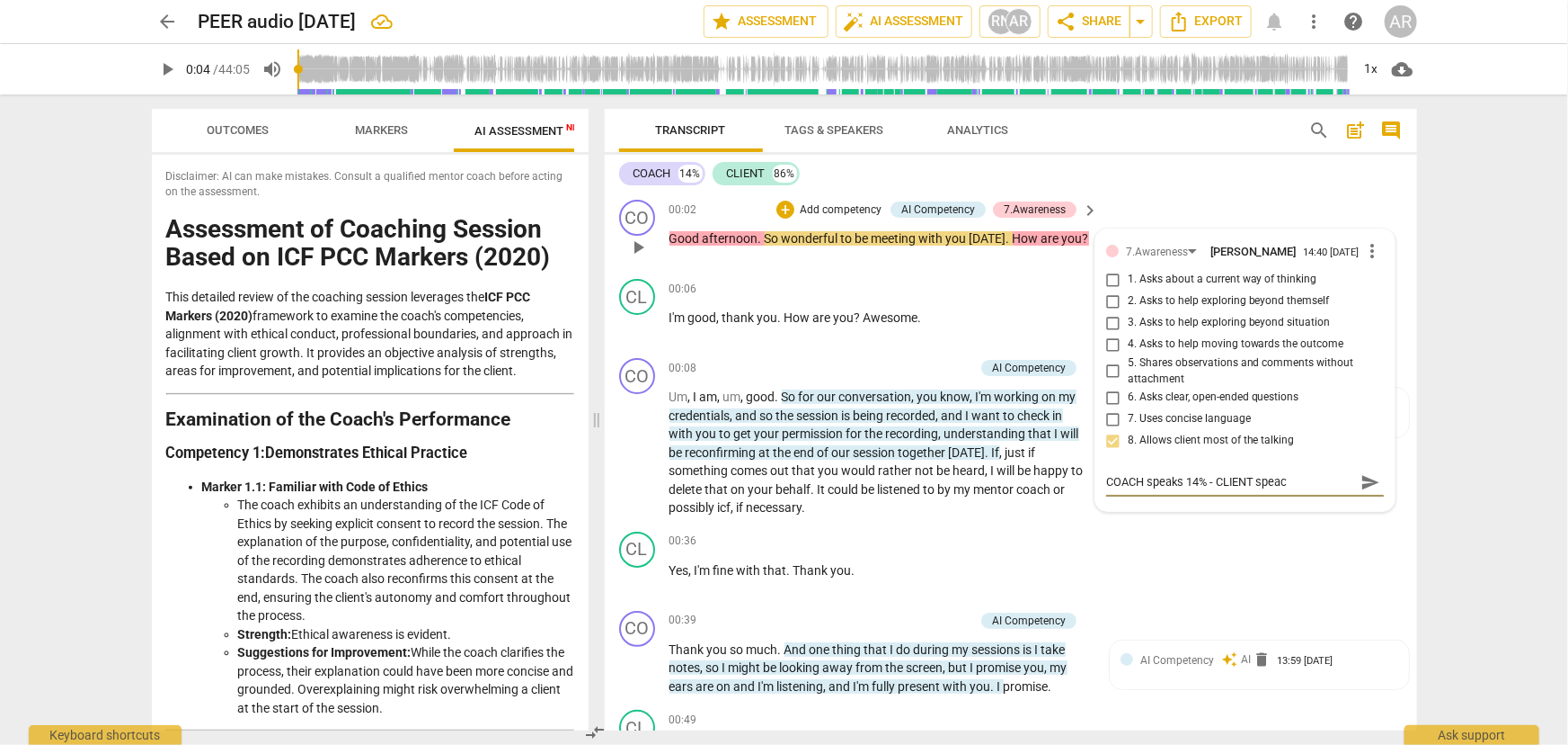
type textarea "COACH speaks 14% - CLIENT spea"
type textarea "COACH speaks 14% - CLIENT speak"
type textarea "COACH speaks 14% - CLIENT speaks"
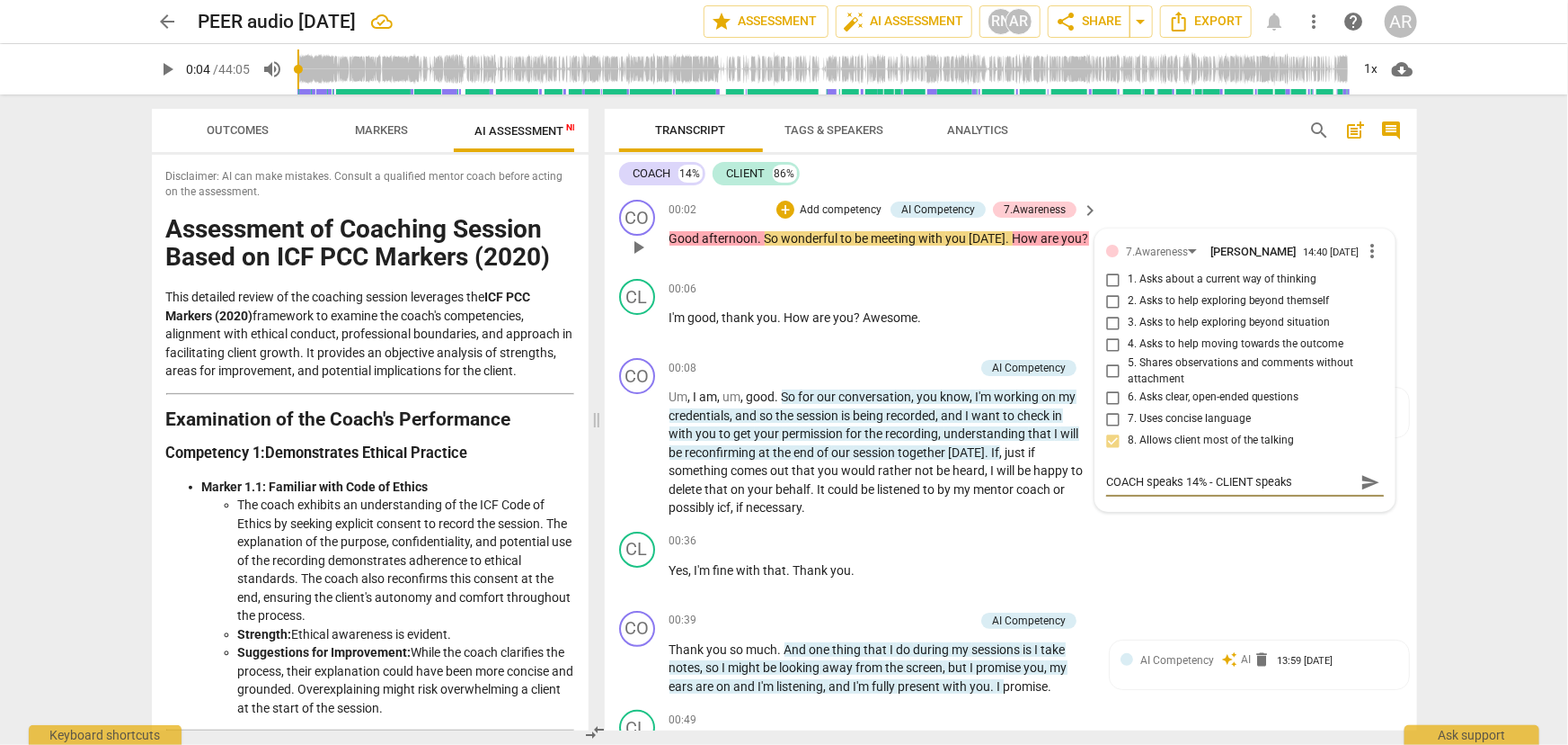
type textarea "COACH speaks 14% - CLIENT speaks"
type textarea "COACH speaks 14% - CLIENT speaks 8"
type textarea "COACH speaks 14% - CLIENT speaks 86"
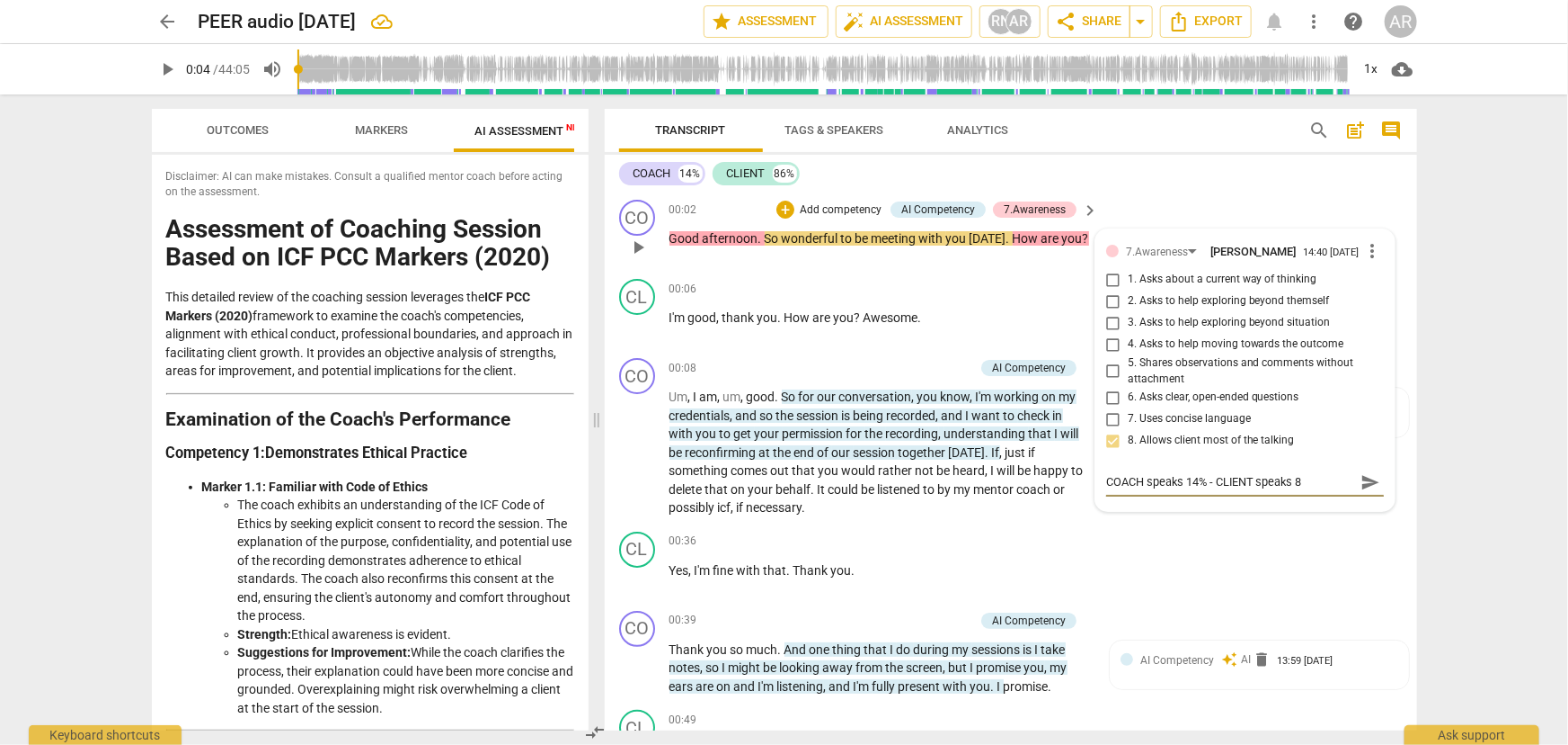
type textarea "COACH speaks 14% - CLIENT speaks 86"
type textarea "COACH speaks 14% - CLIENT speaks 86%"
click at [1209, 528] on div "CL play_arrow pause 00:36 + Add competency keyboard_arrow_right Yes , I'm fine …" at bounding box center [1011, 564] width 813 height 79
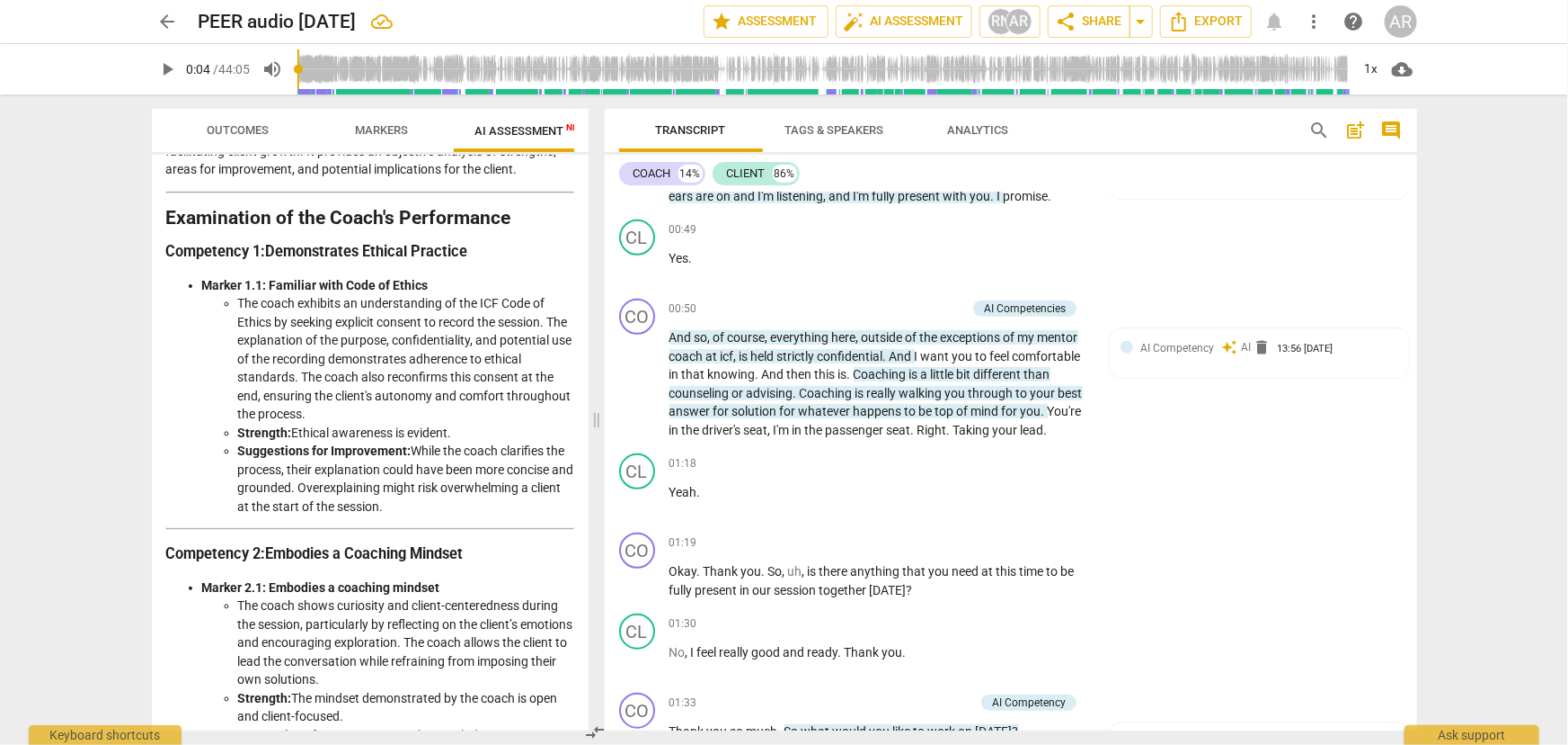
scroll to position [163, 0]
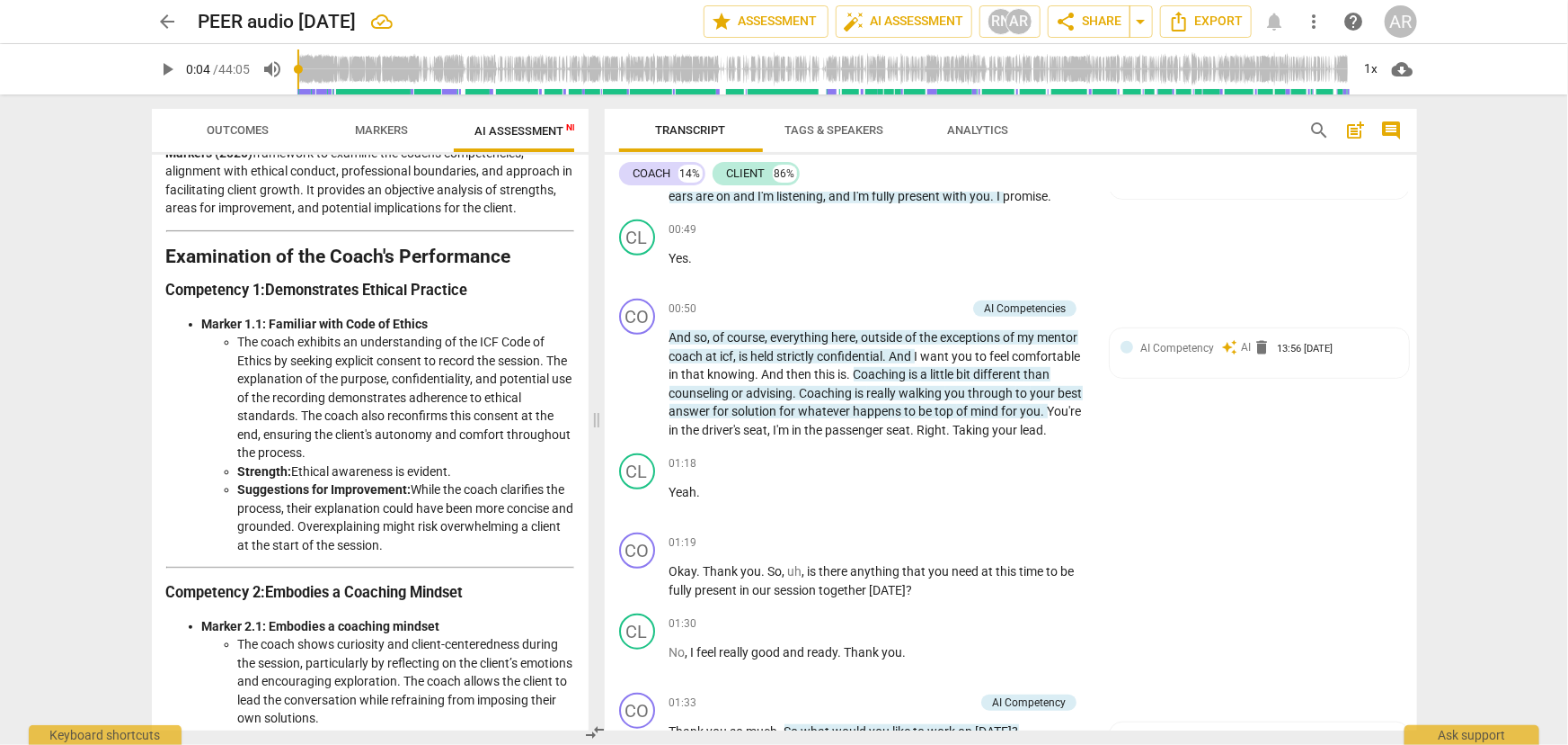
click at [365, 128] on span "Markers" at bounding box center [381, 130] width 53 height 14
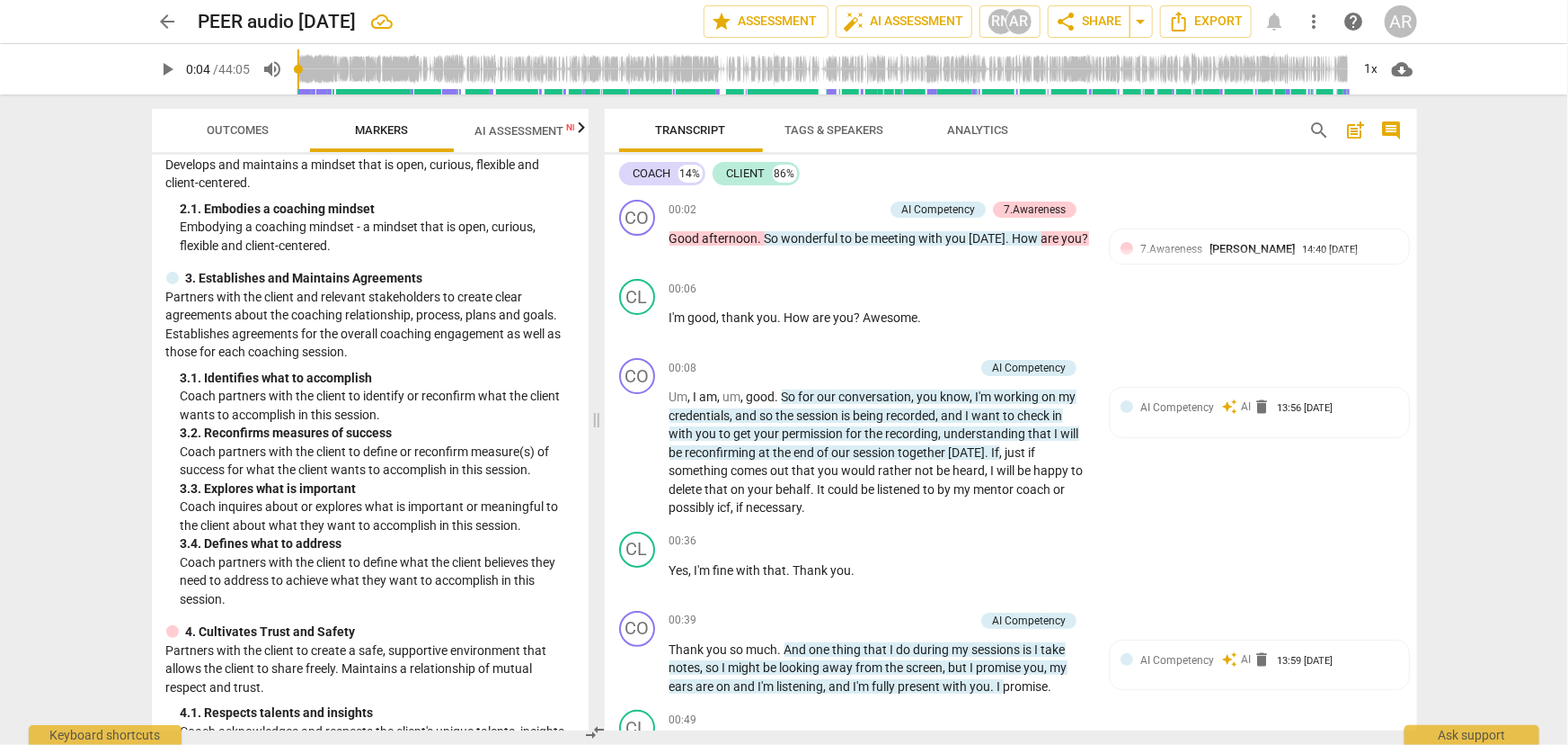
scroll to position [408, 0]
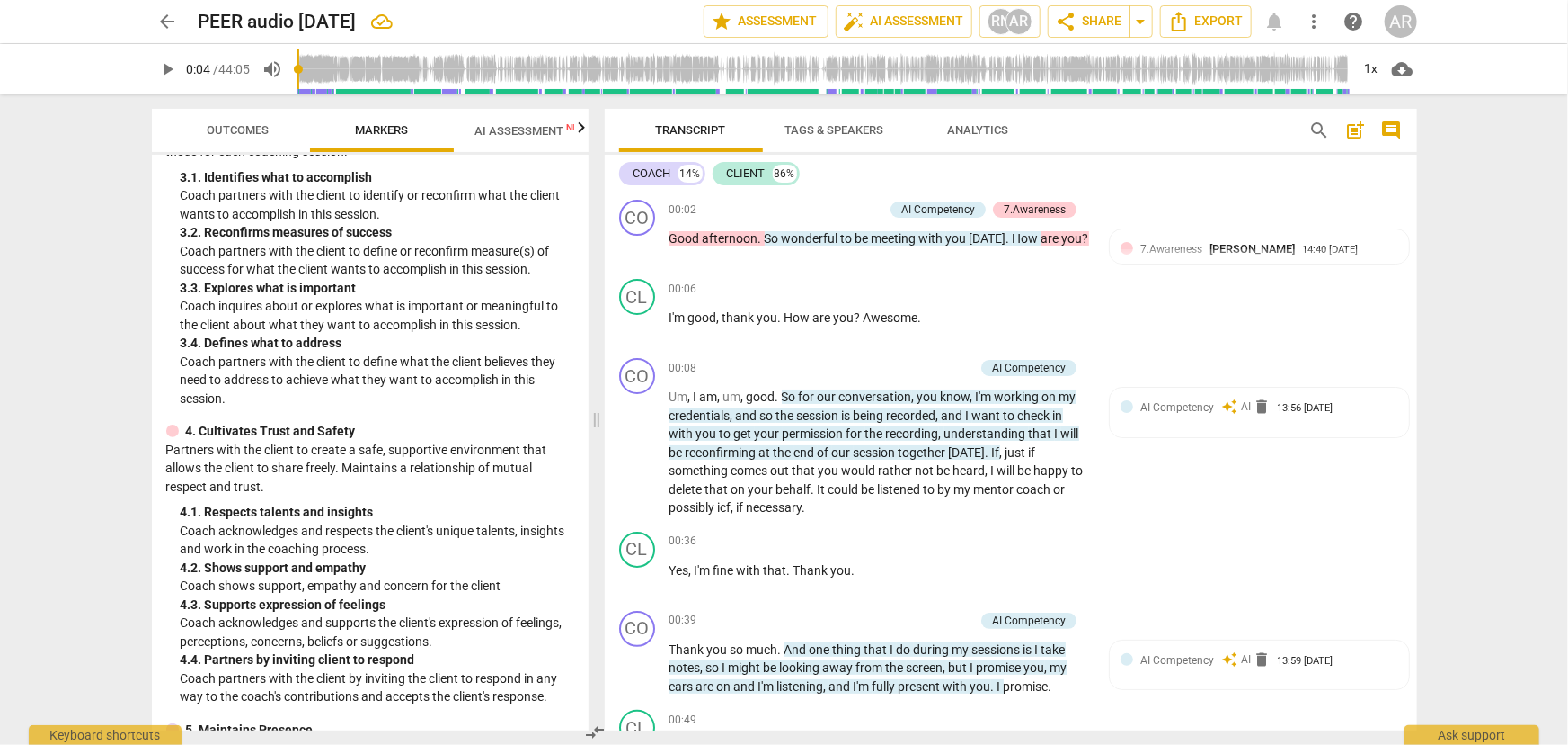
click at [498, 124] on span "AI Assessment New" at bounding box center [531, 131] width 111 height 14
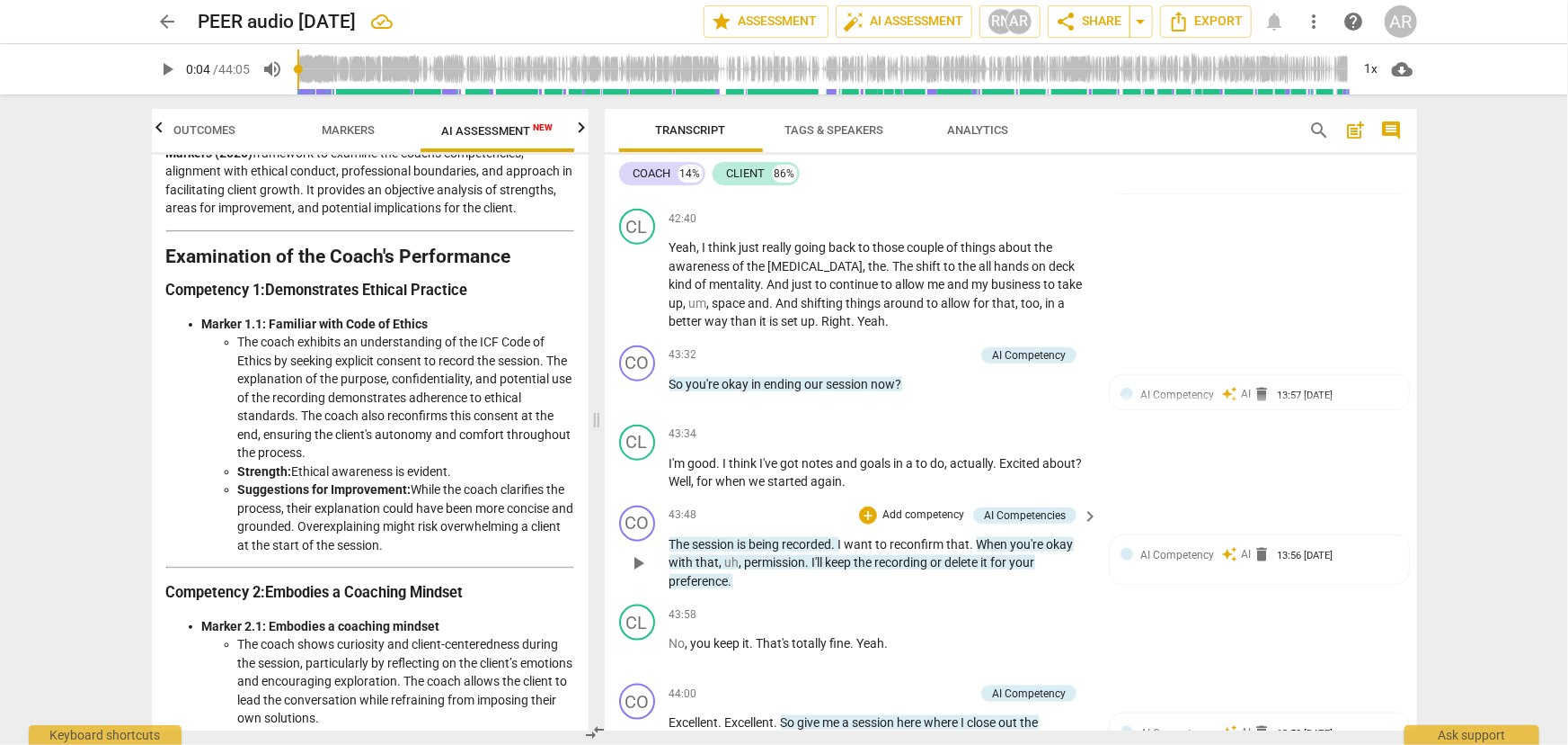
scroll to position [11231, 0]
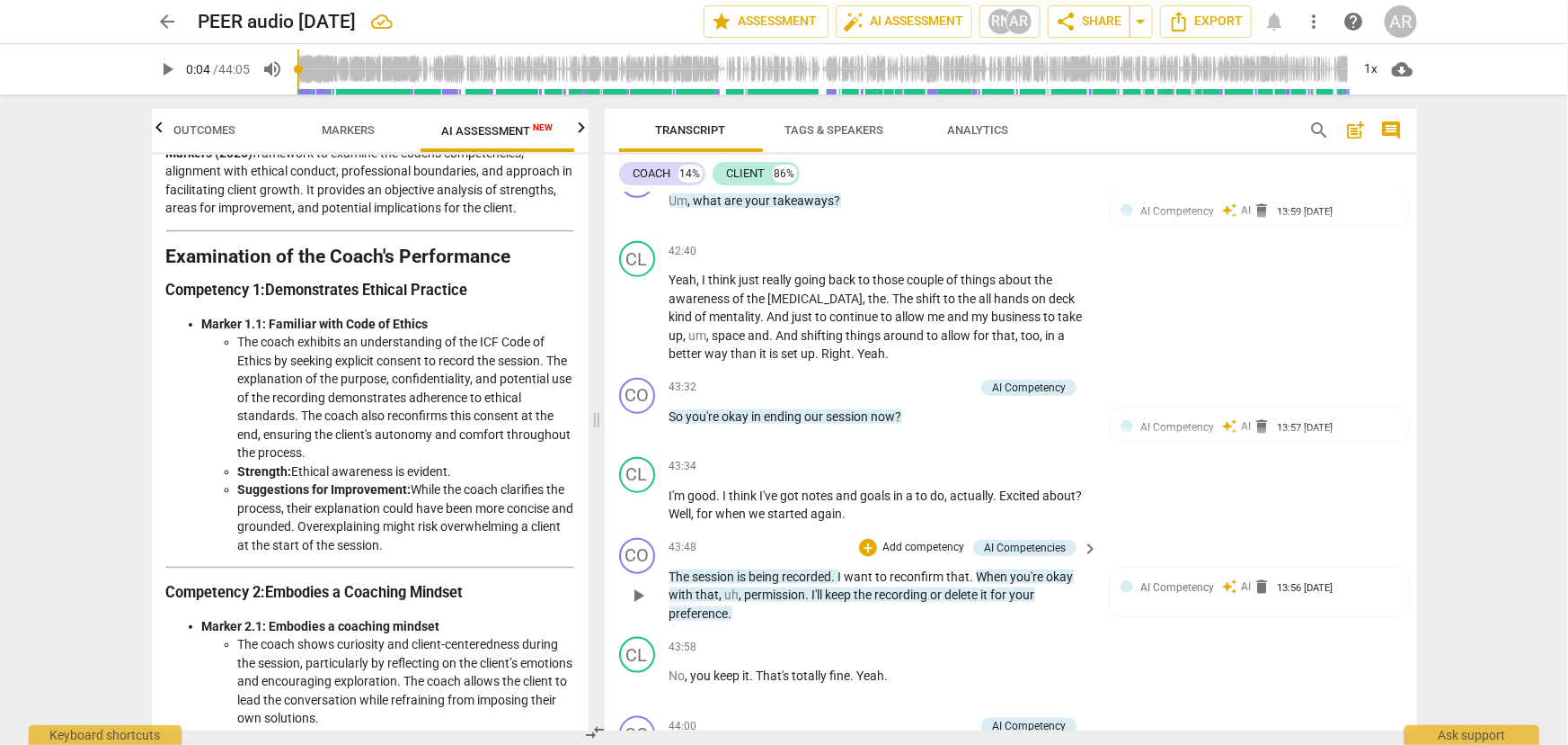
type input "4"
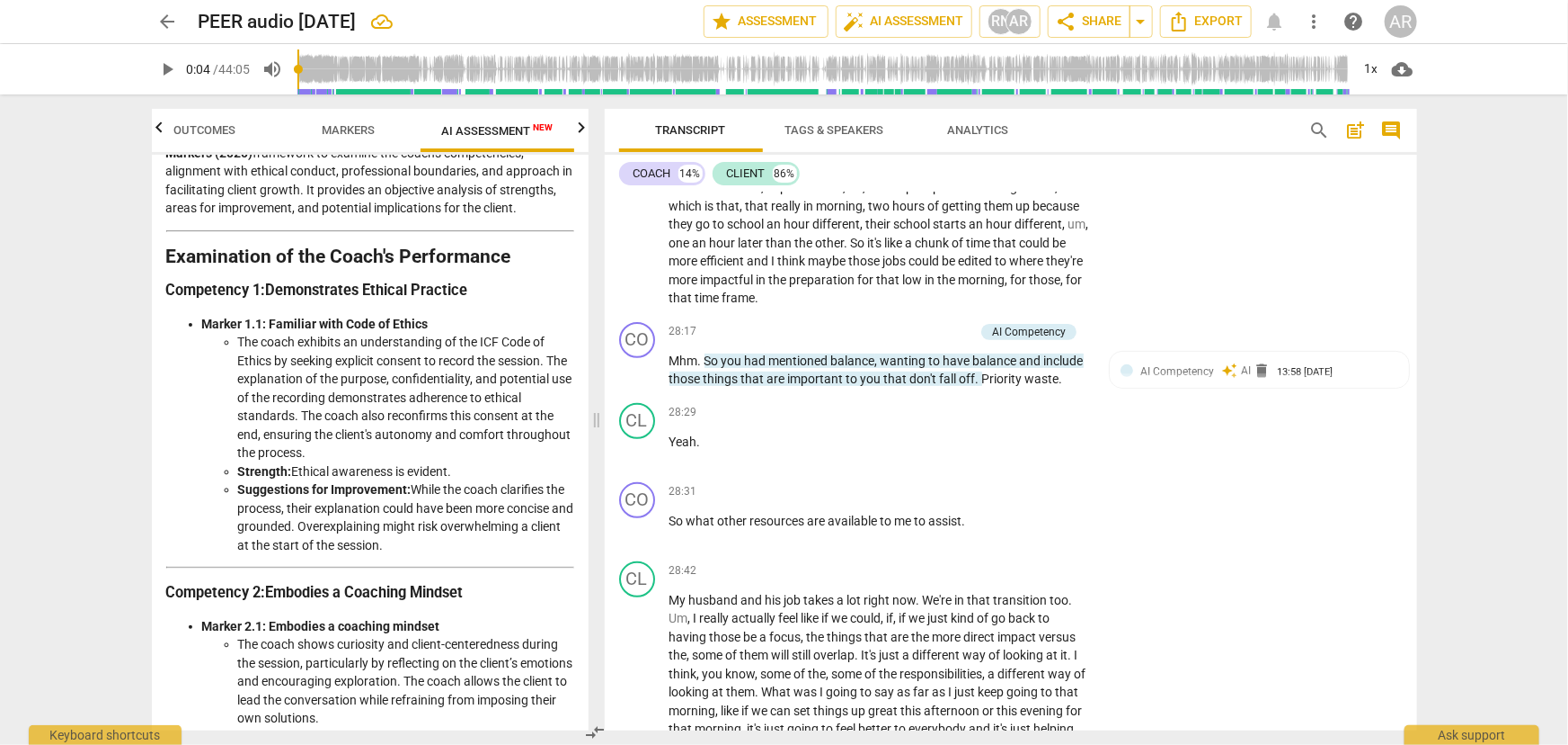
scroll to position [7063, 0]
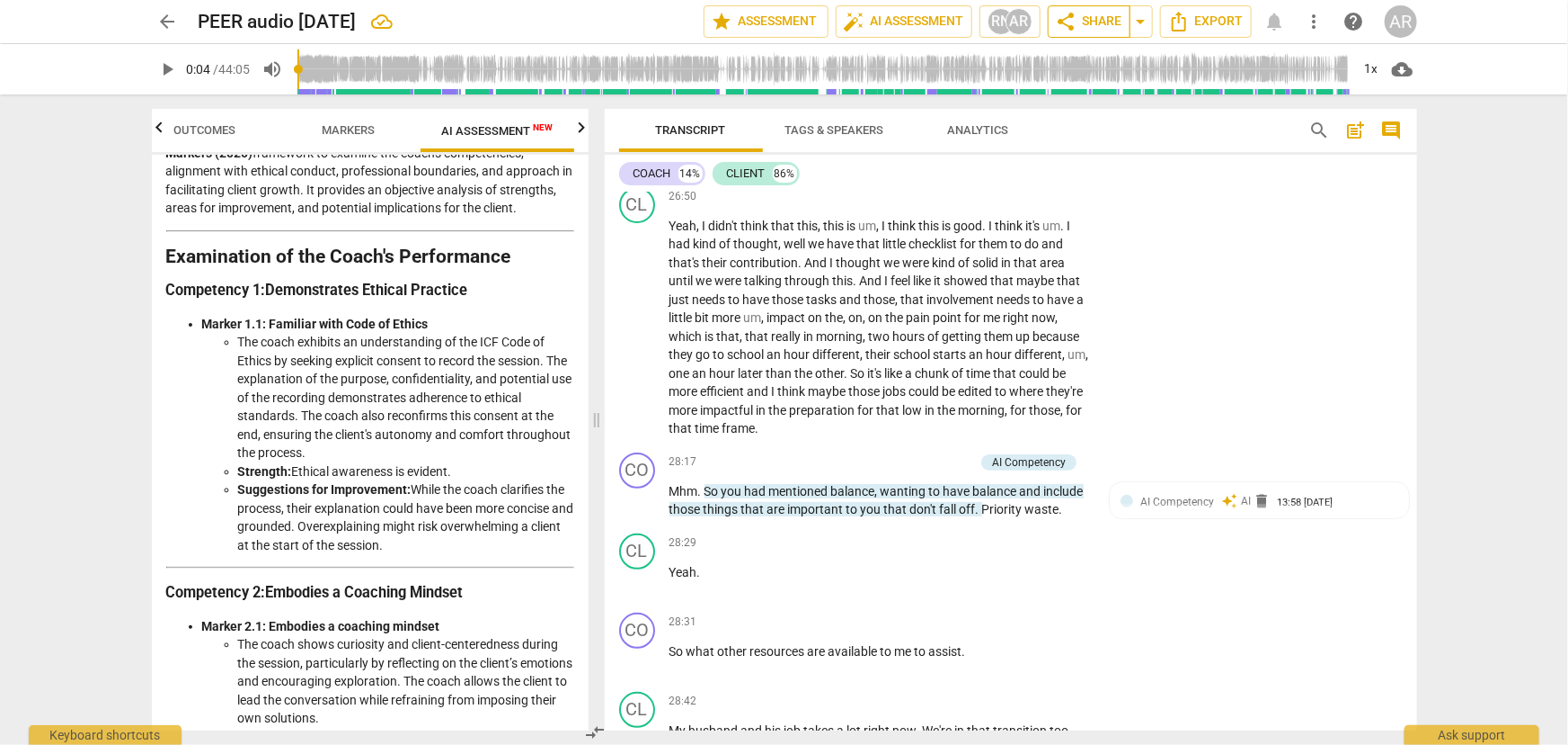
click at [1078, 20] on span "share Share" at bounding box center [1089, 22] width 67 height 22
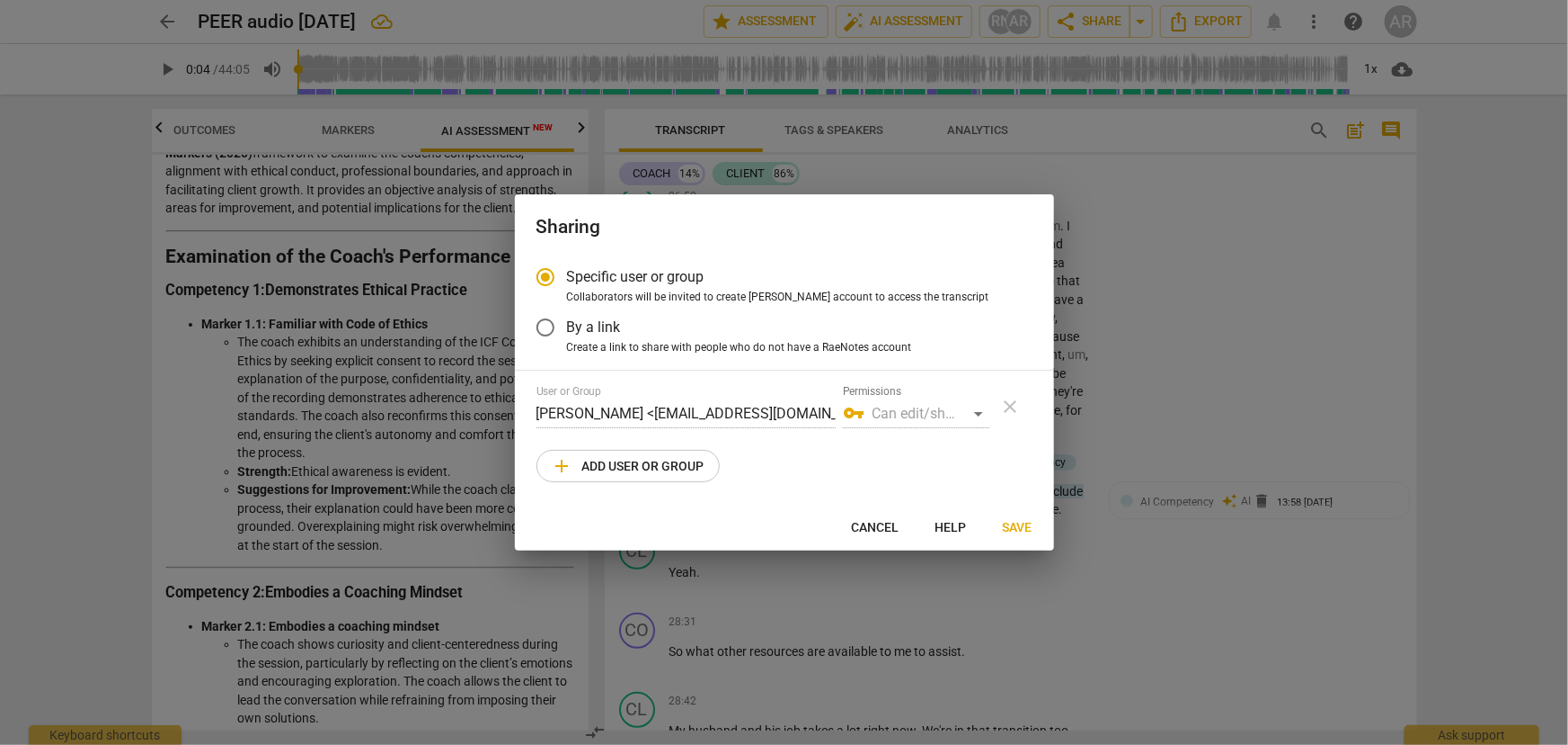
radio input "false"
click at [547, 326] on input "By a link" at bounding box center [546, 327] width 43 height 43
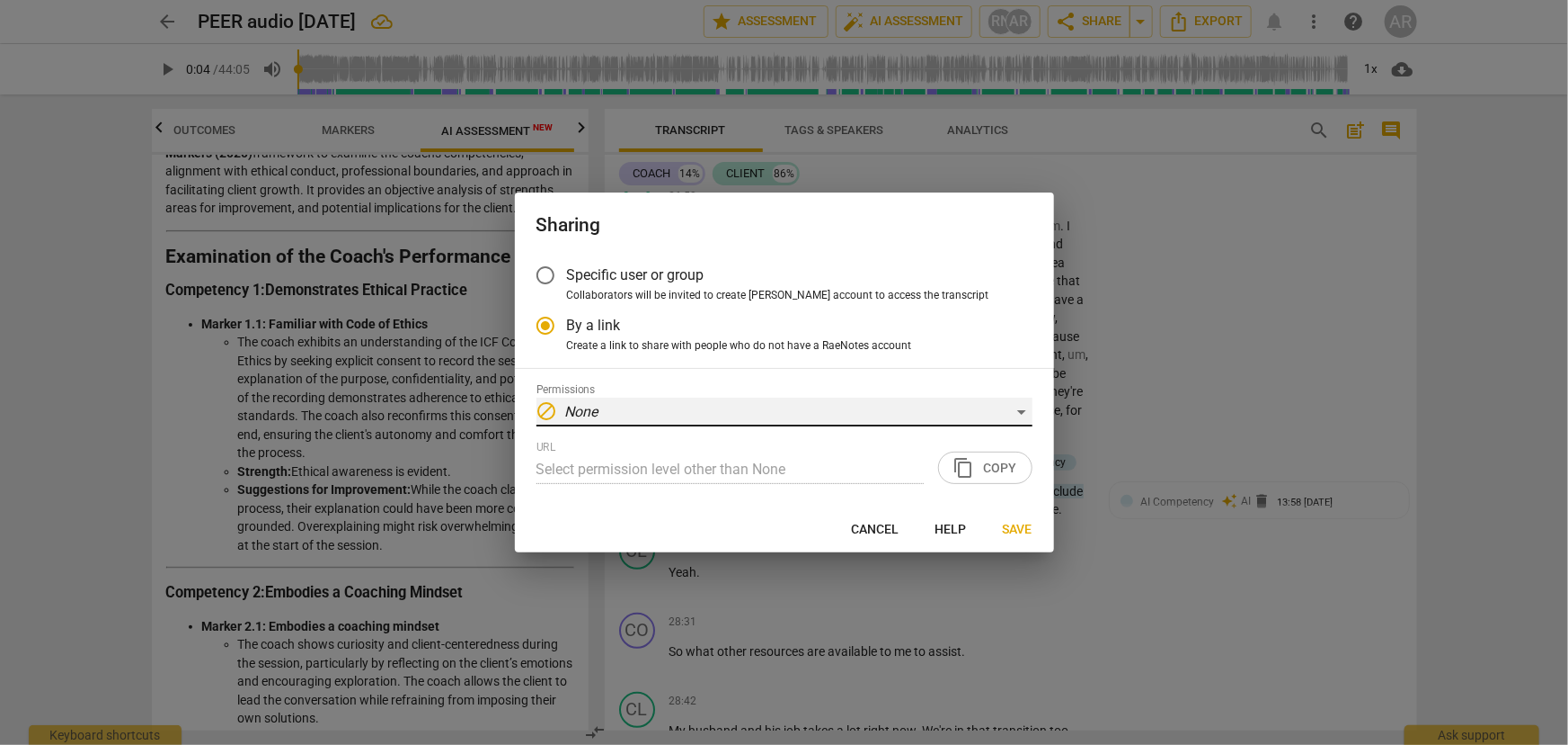
click at [1021, 407] on div "block None" at bounding box center [785, 411] width 496 height 29
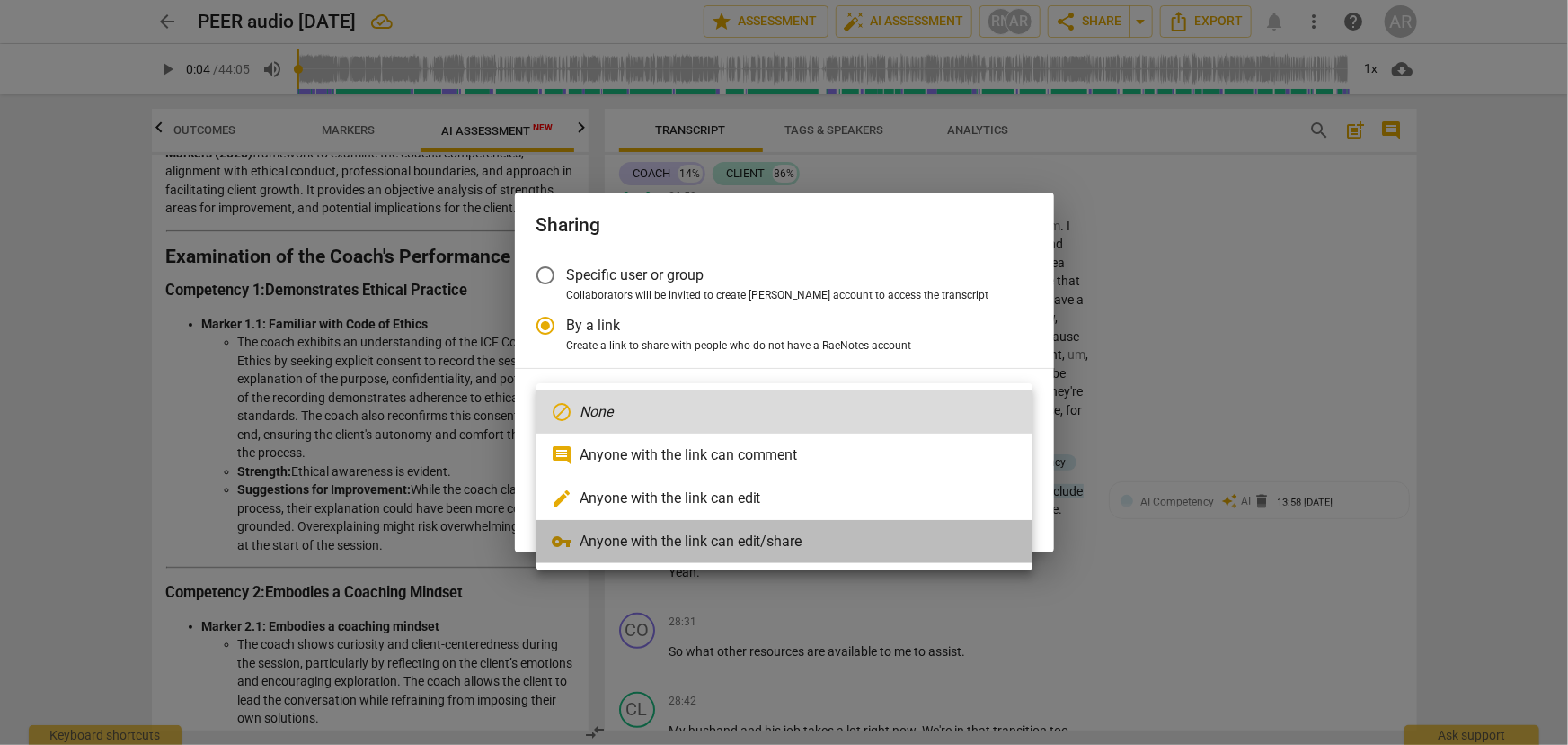
click at [705, 544] on li "vpn_key Anyone with the link can edit/share" at bounding box center [785, 541] width 496 height 43
radio input "false"
type input "[URL][DOMAIN_NAME]"
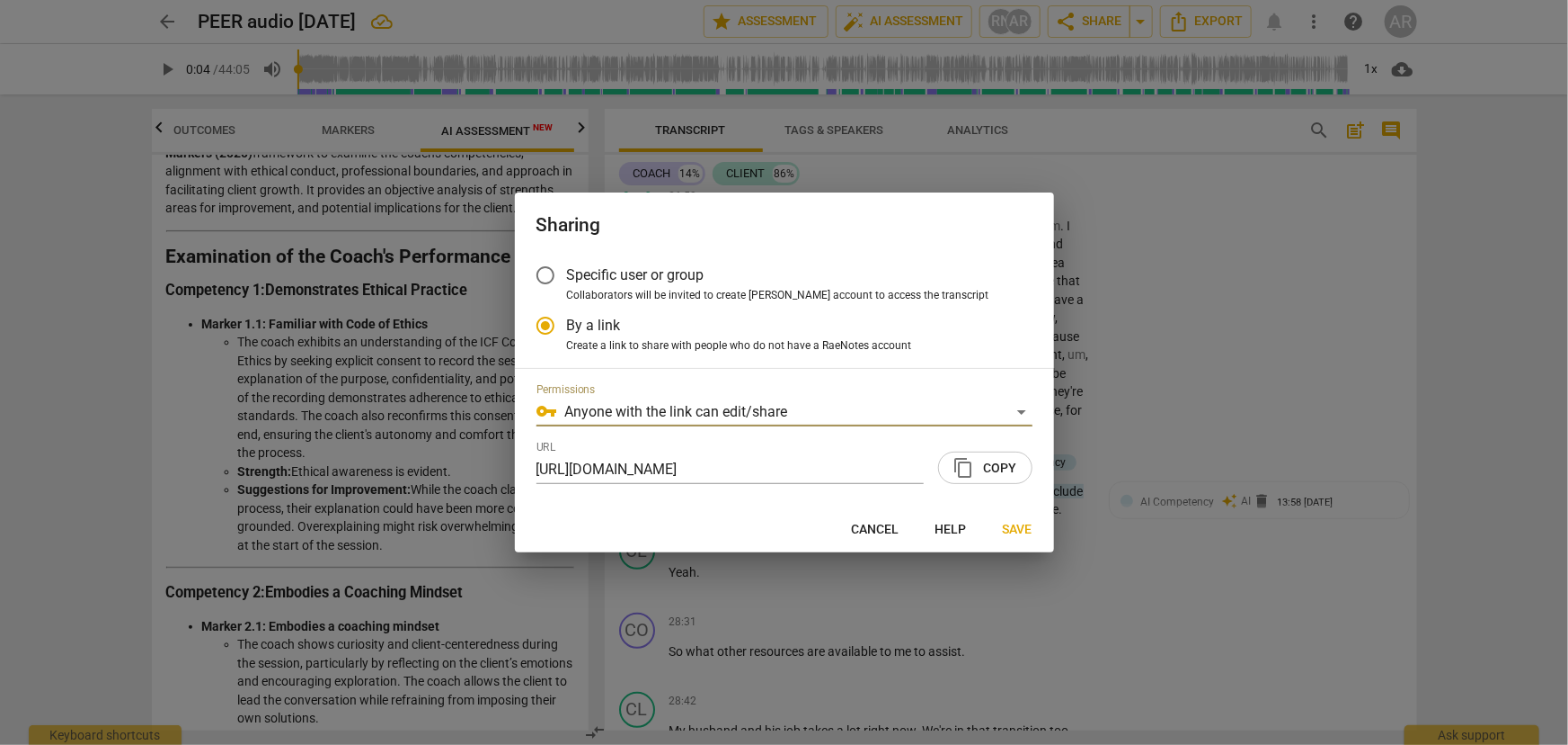
click at [995, 464] on span "content_copy Copy" at bounding box center [985, 468] width 64 height 22
click at [1018, 527] on span "Save" at bounding box center [1017, 529] width 30 height 18
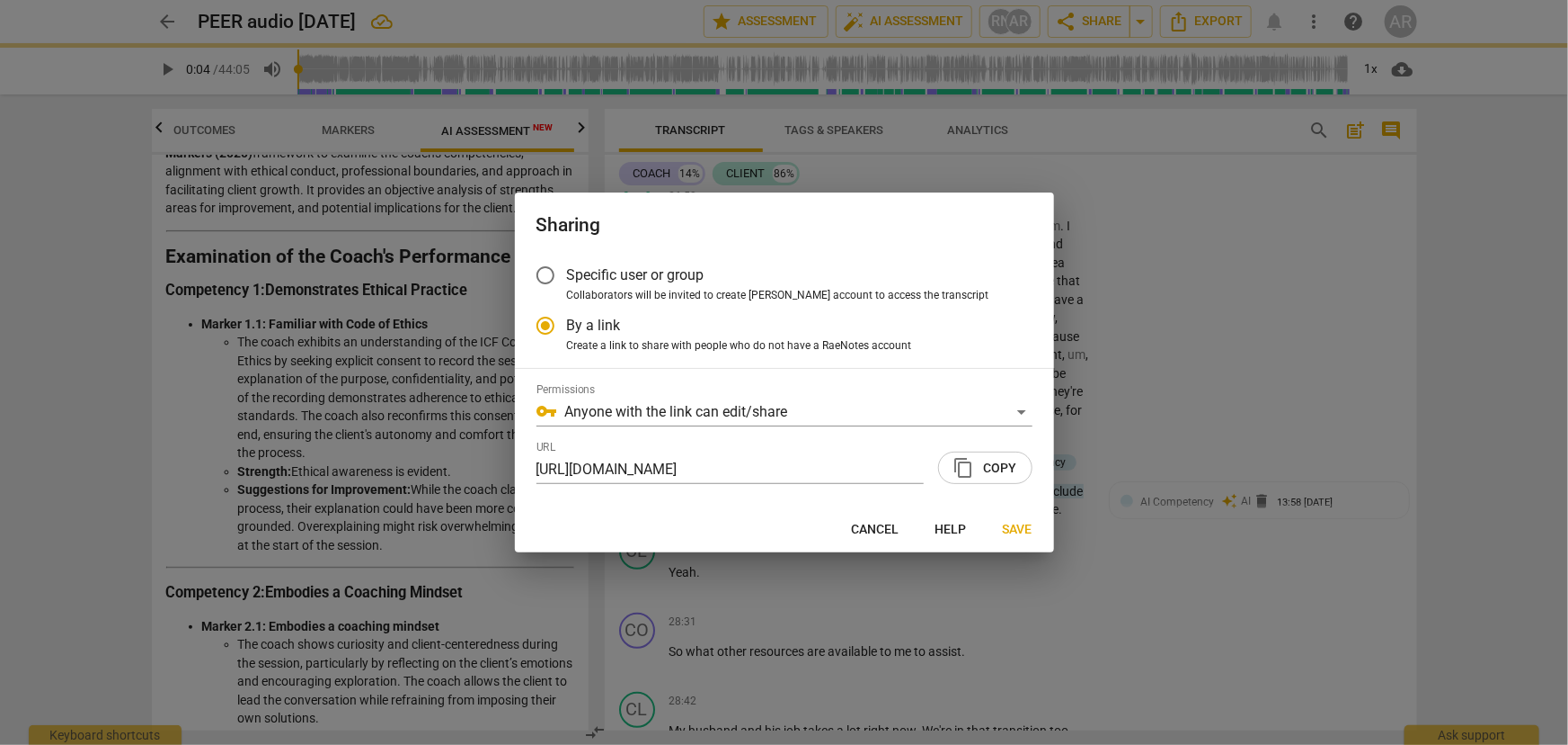
radio input "false"
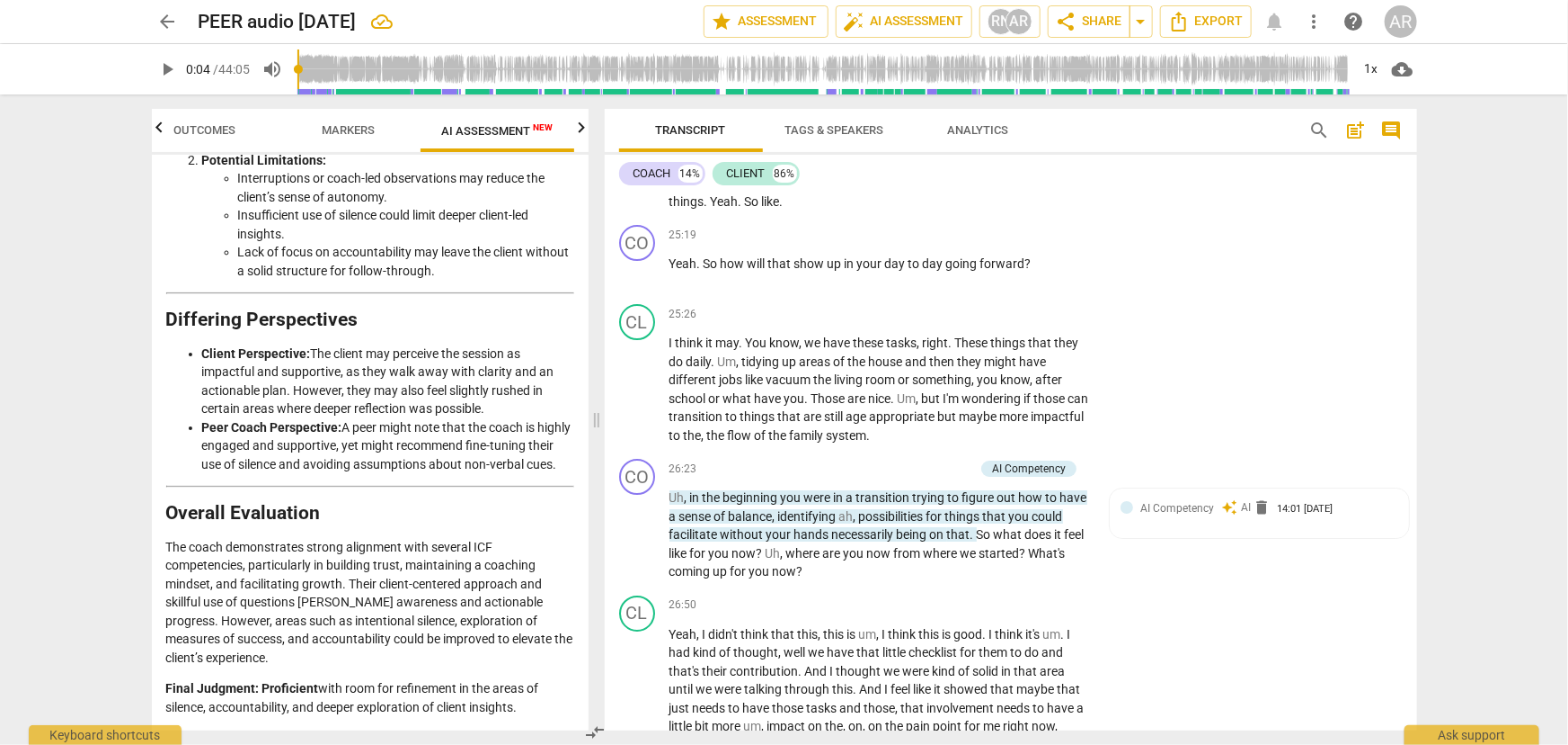
scroll to position [6408, 0]
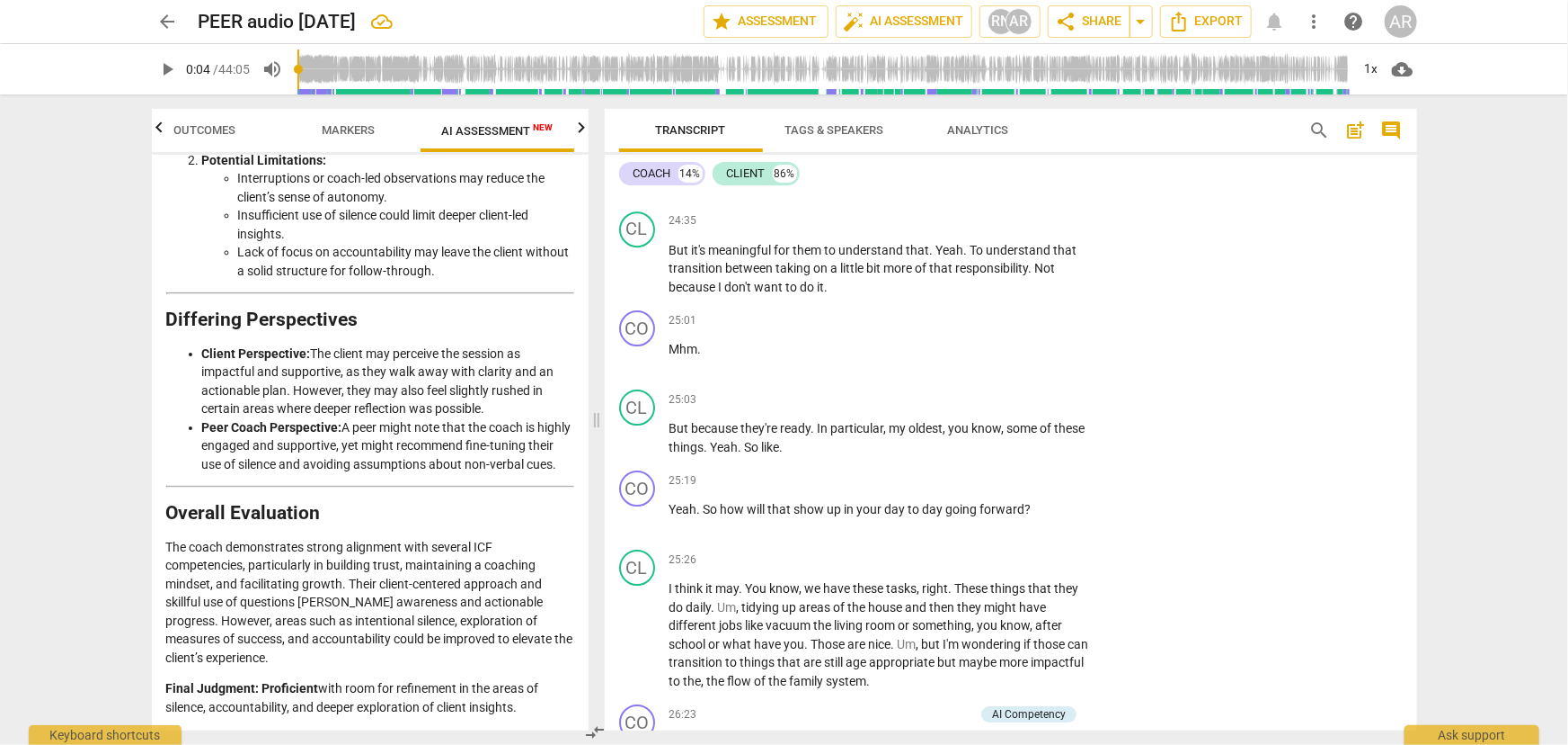
click at [340, 130] on span "Markers" at bounding box center [349, 130] width 53 height 14
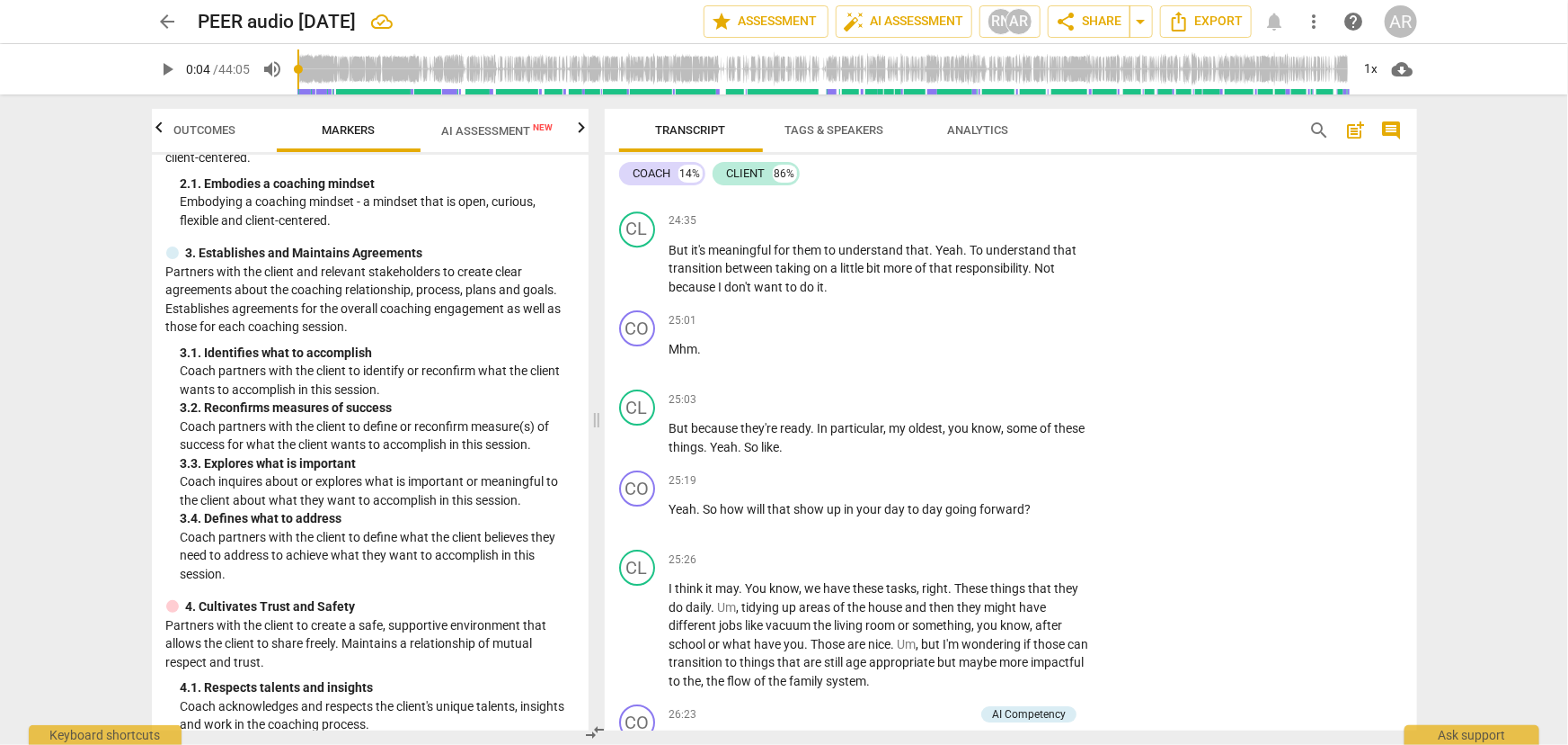
scroll to position [0, 0]
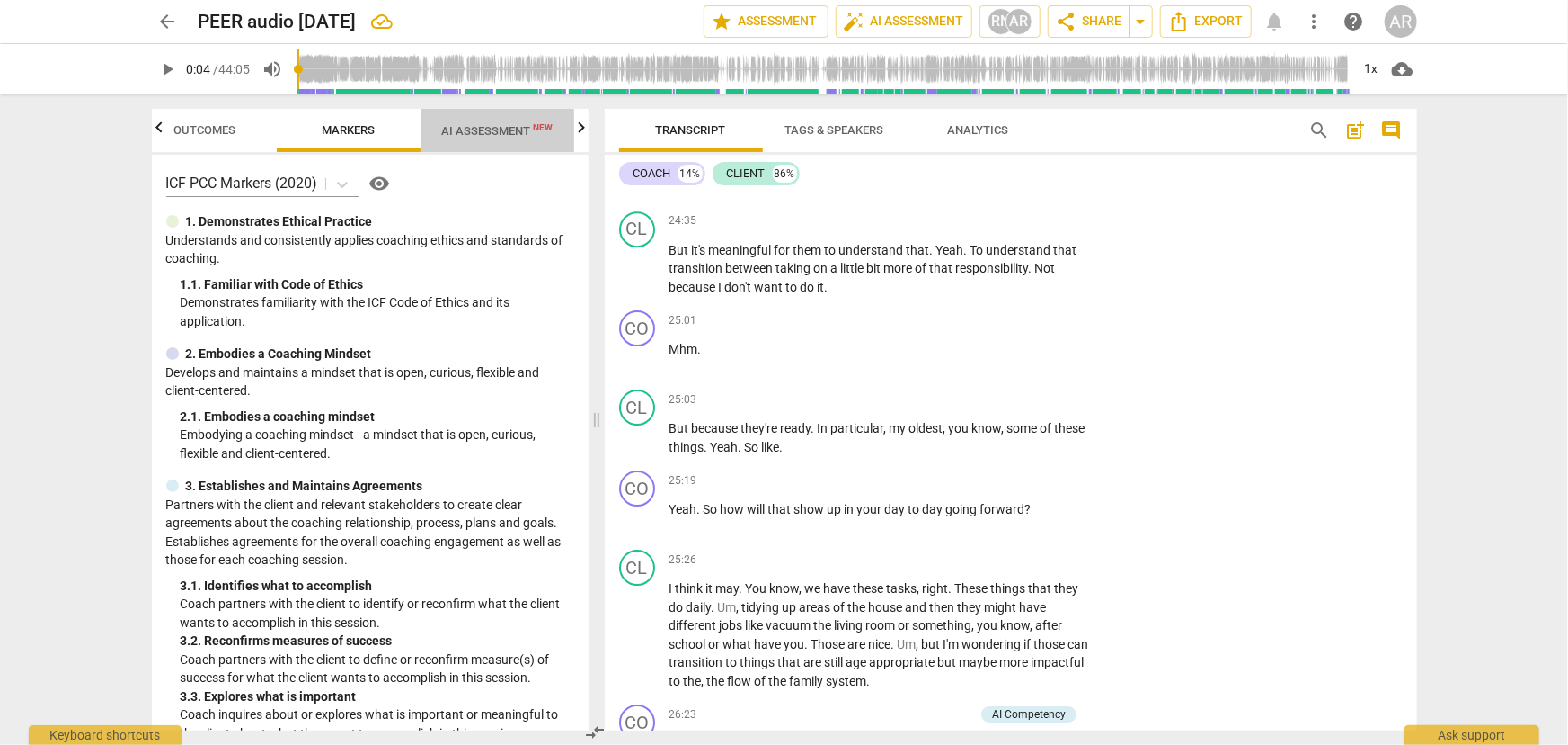
click at [476, 134] on span "AI Assessment New" at bounding box center [497, 131] width 111 height 14
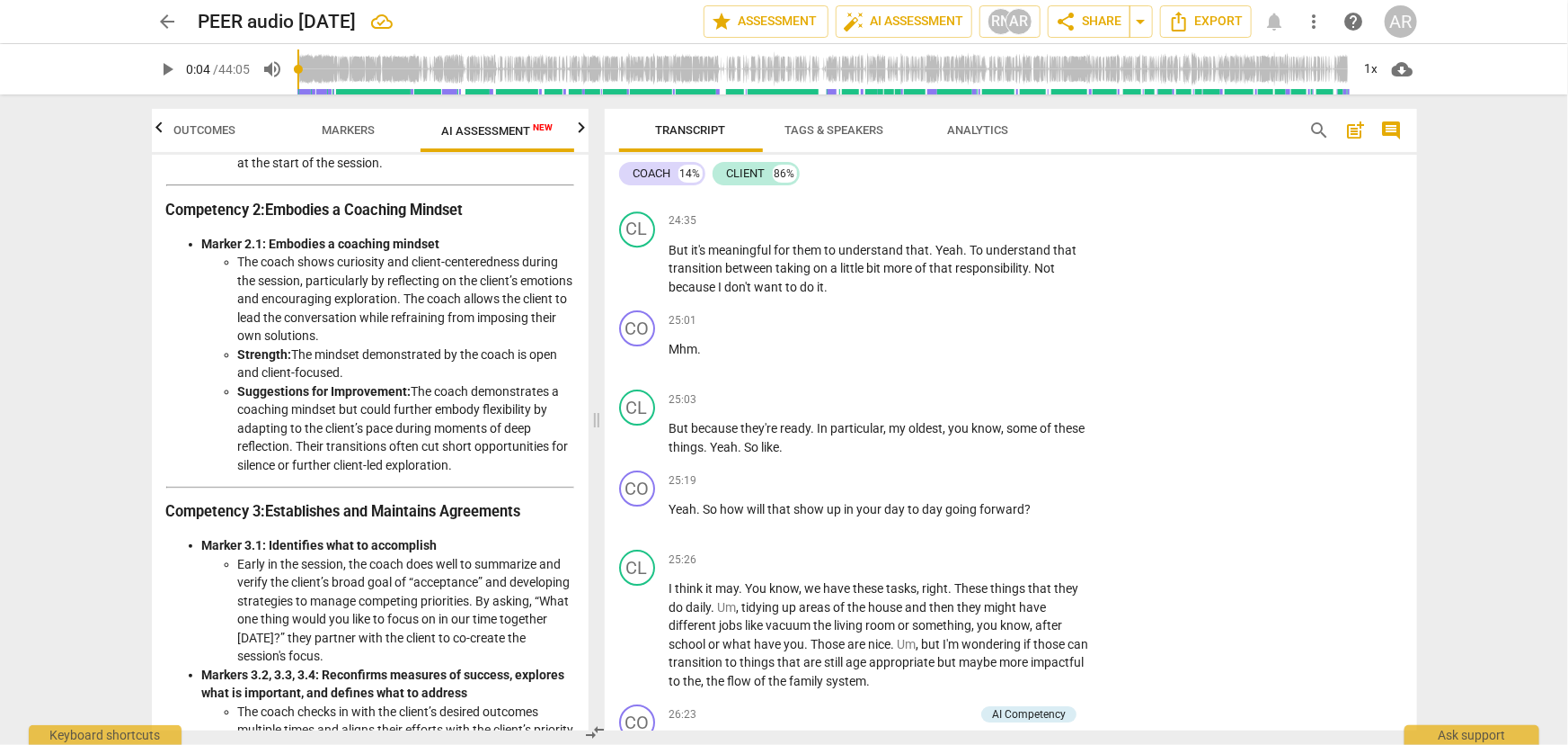
scroll to position [220, 0]
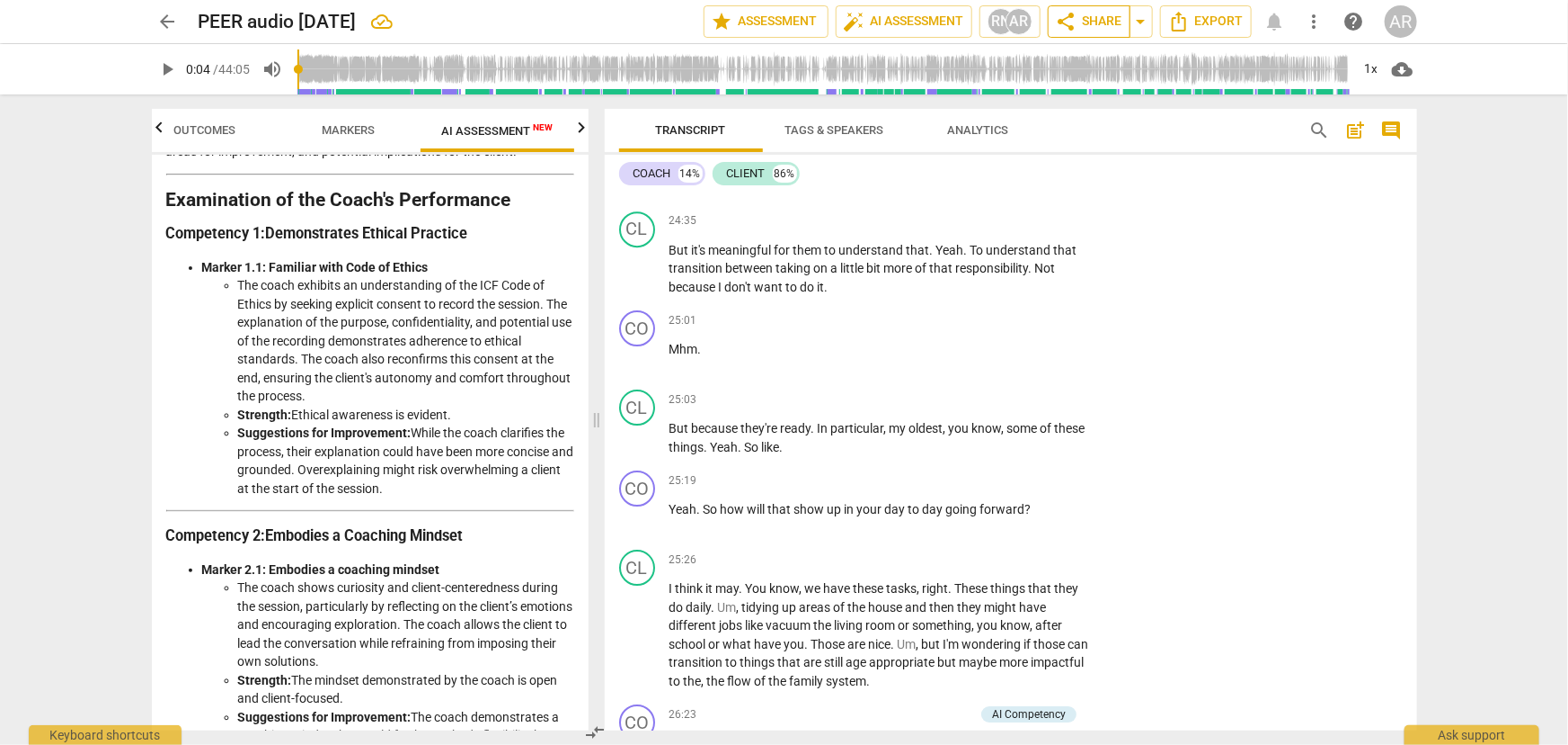
click at [1097, 26] on span "share Share" at bounding box center [1089, 22] width 67 height 22
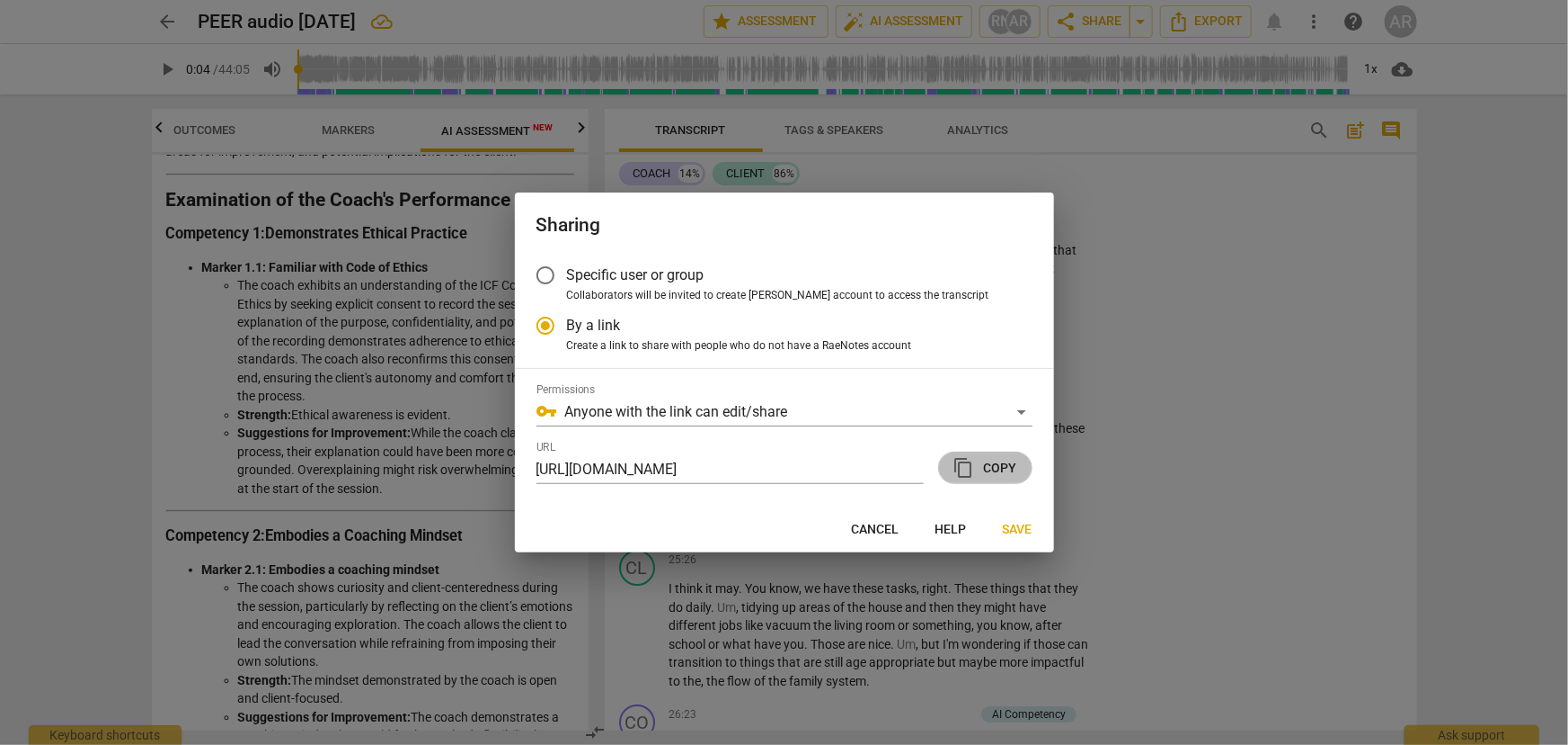
scroll to position [0, 0]
click at [985, 466] on span "content_copy Copy" at bounding box center [985, 468] width 64 height 22
drag, startPoint x: 1015, startPoint y: 528, endPoint x: 1007, endPoint y: 514, distance: 16.1
click at [1015, 527] on span "Save" at bounding box center [1017, 529] width 30 height 18
radio input "false"
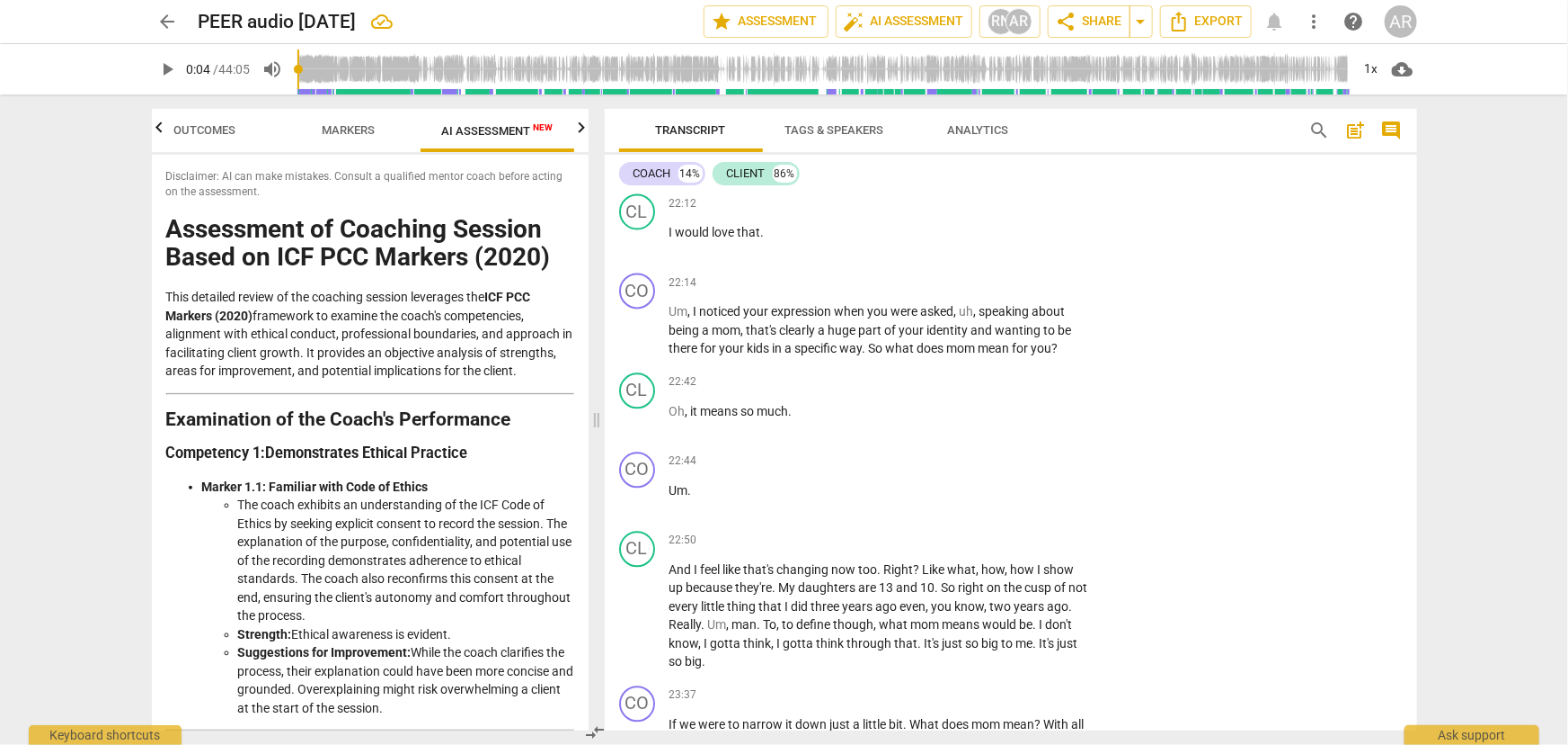
scroll to position [5264, 0]
